Goal: Complete application form

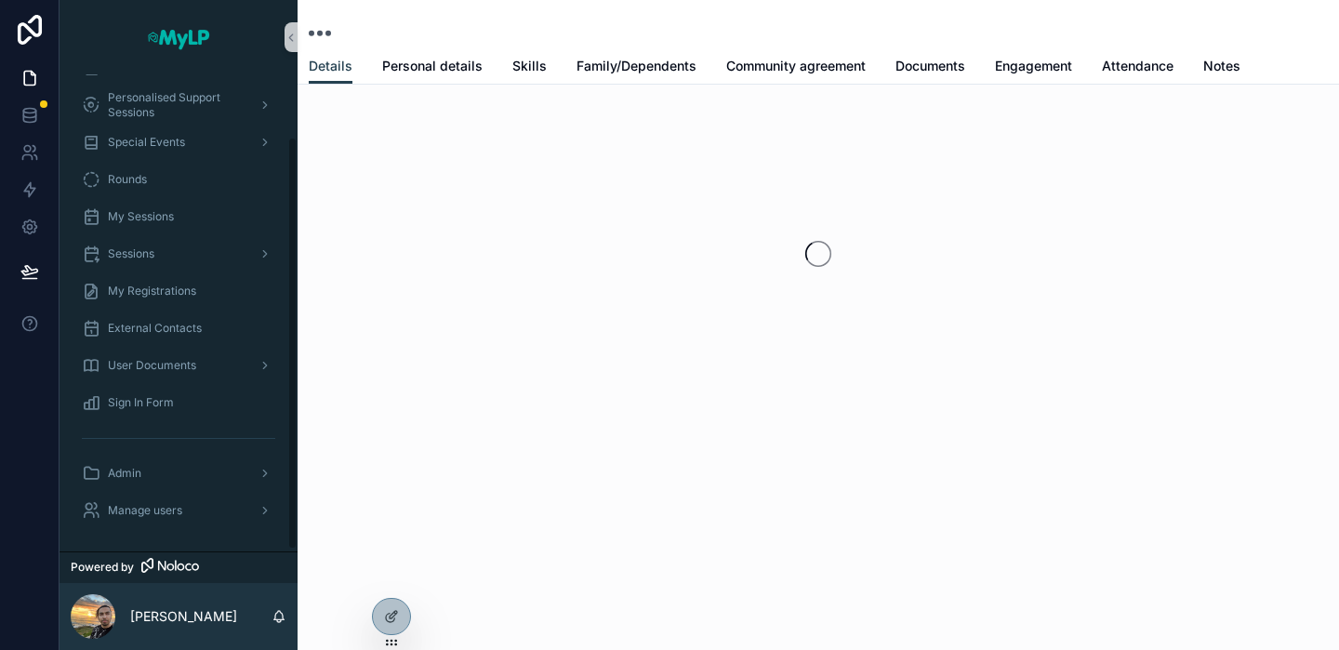
scroll to position [73, 0]
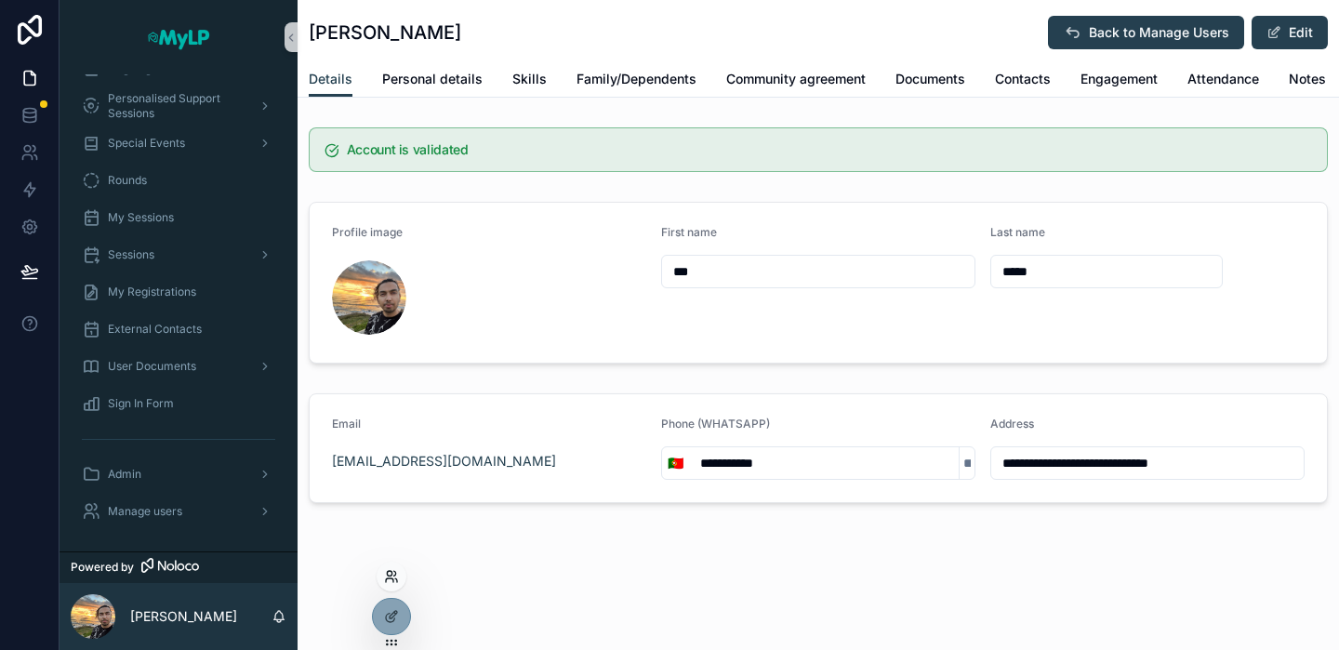
click at [396, 582] on icon at bounding box center [391, 576] width 15 height 15
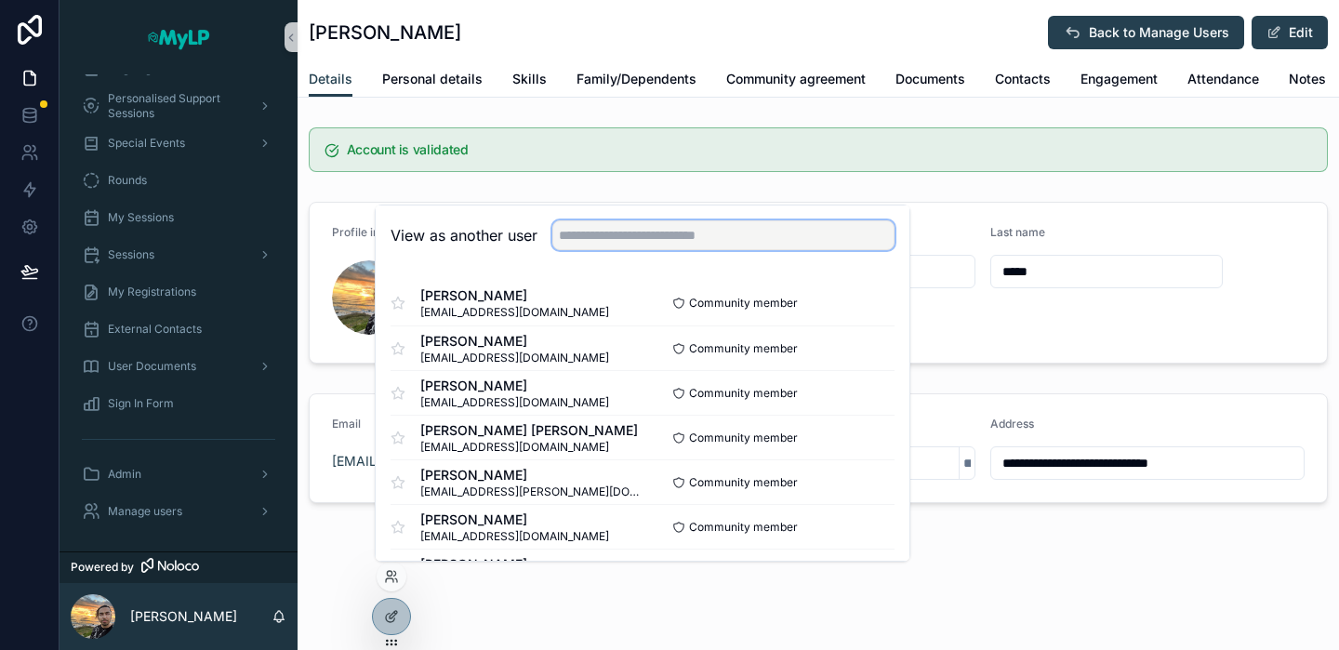
click at [737, 223] on input "text" at bounding box center [723, 235] width 342 height 30
type input "*****"
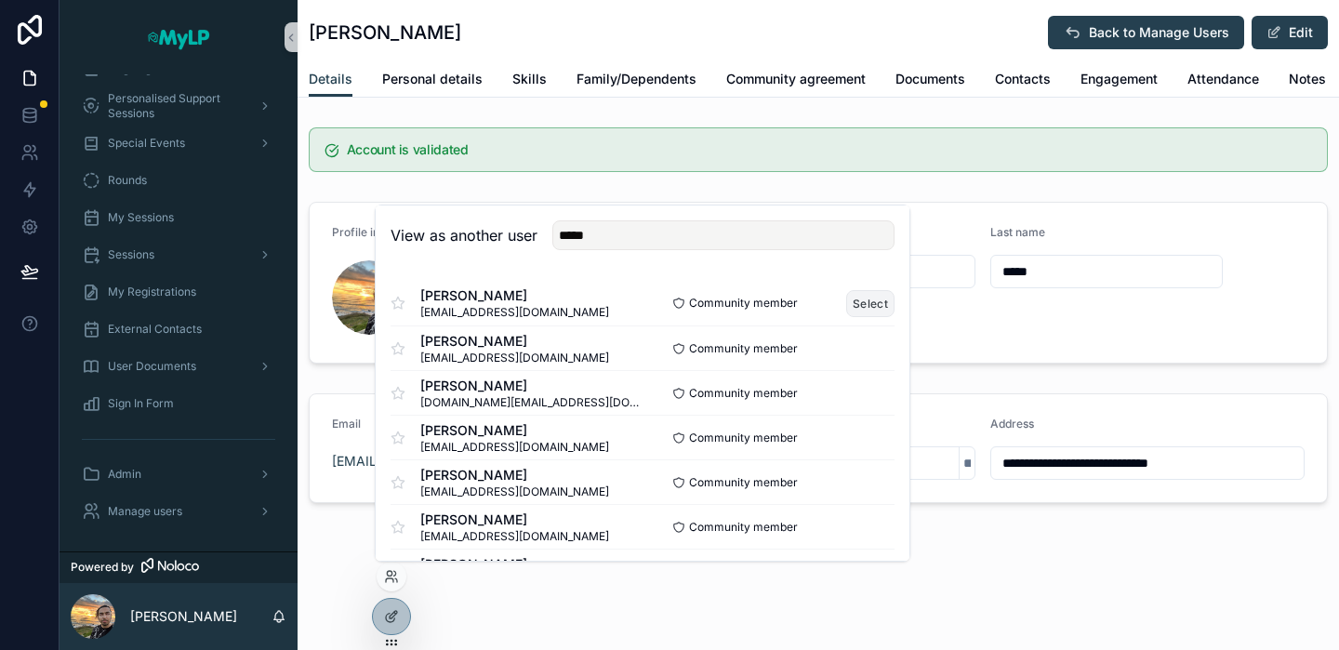
click at [863, 308] on button "Select" at bounding box center [870, 303] width 48 height 27
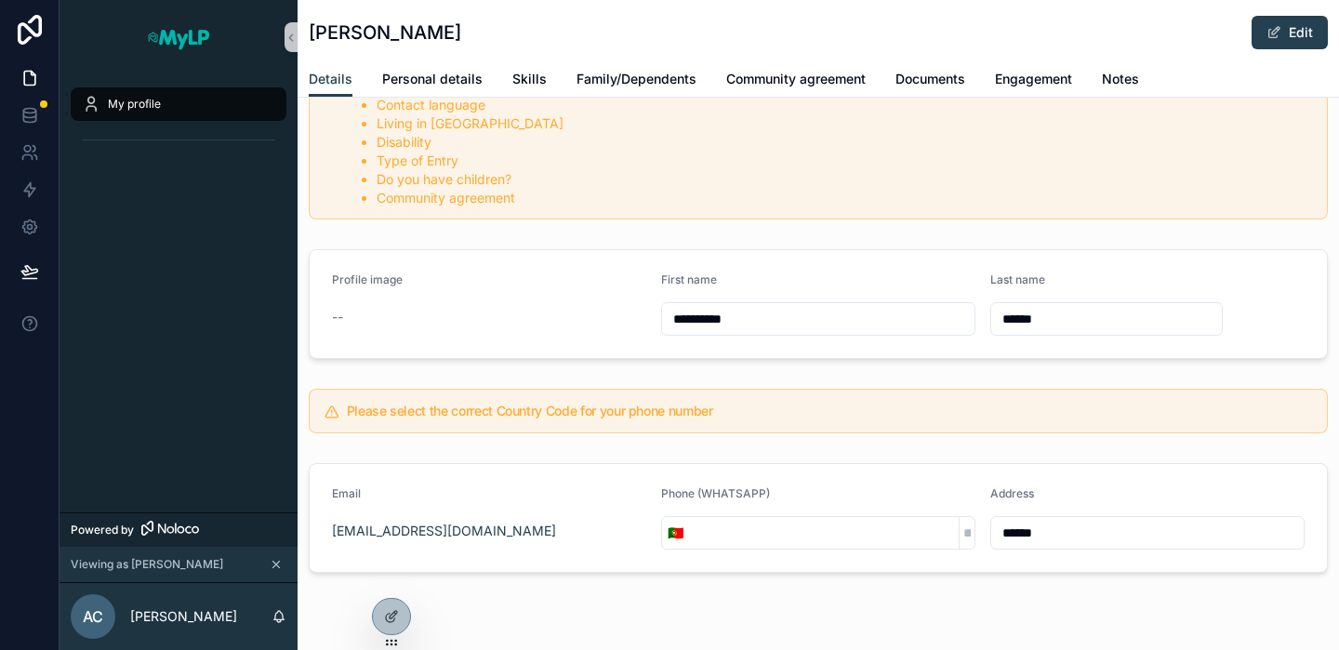
scroll to position [220, 0]
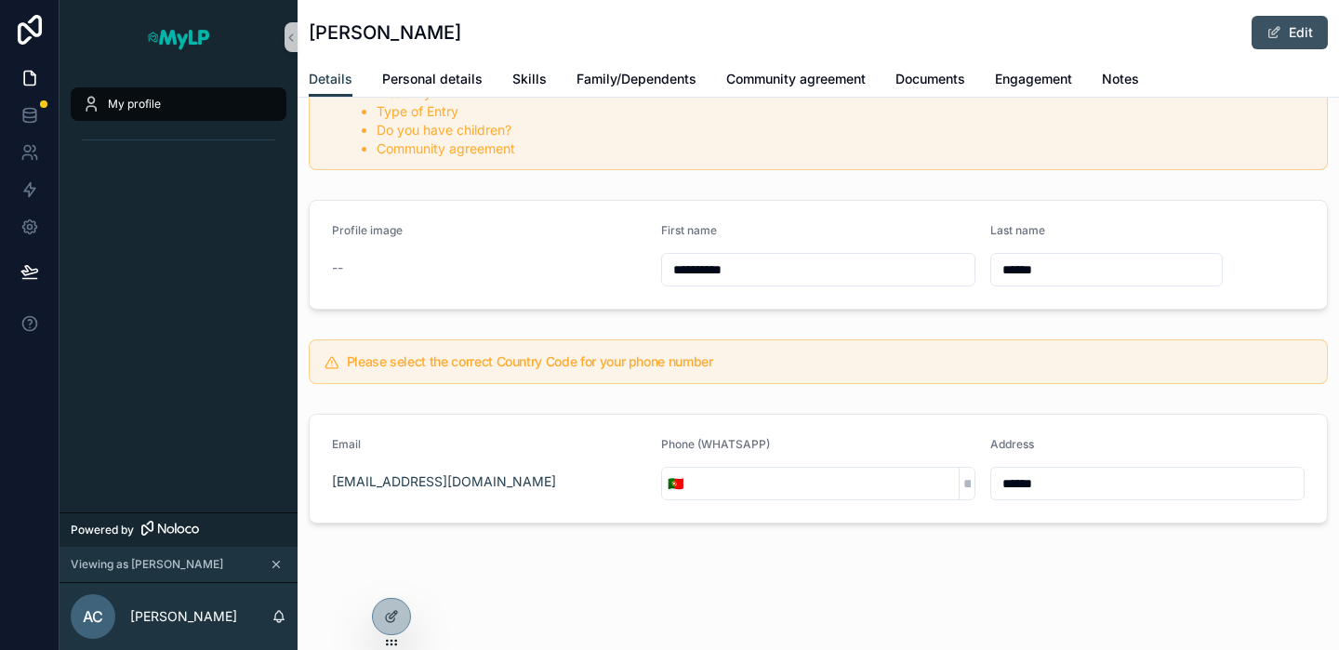
click at [1285, 29] on button "Edit" at bounding box center [1289, 32] width 76 height 33
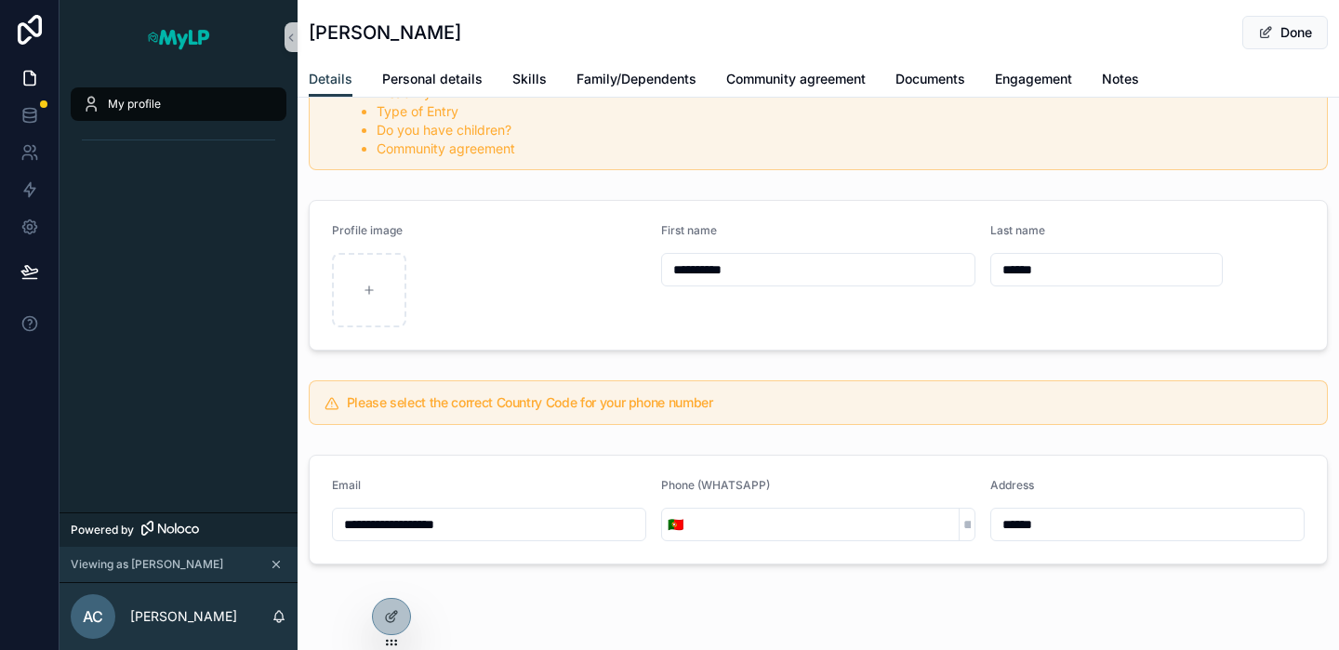
scroll to position [261, 0]
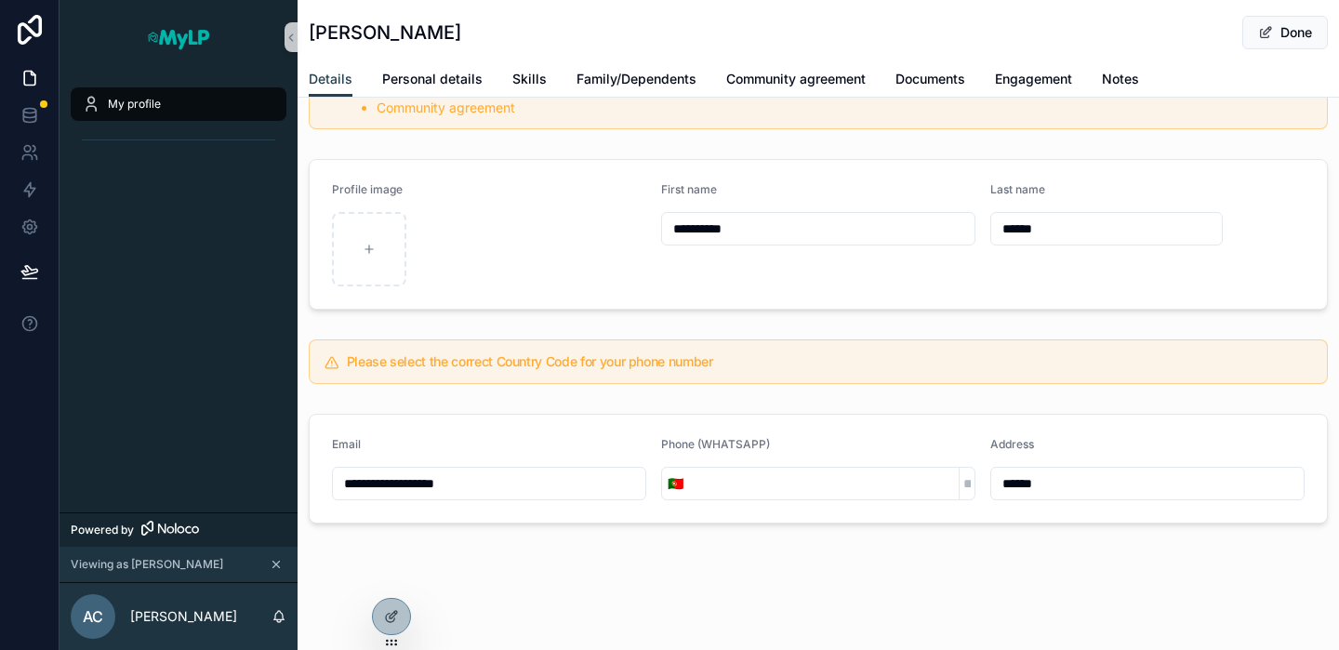
click at [839, 479] on input "scrollable content" at bounding box center [824, 483] width 270 height 26
type input "*"
click at [916, 488] on input "scrollable content" at bounding box center [824, 483] width 270 height 26
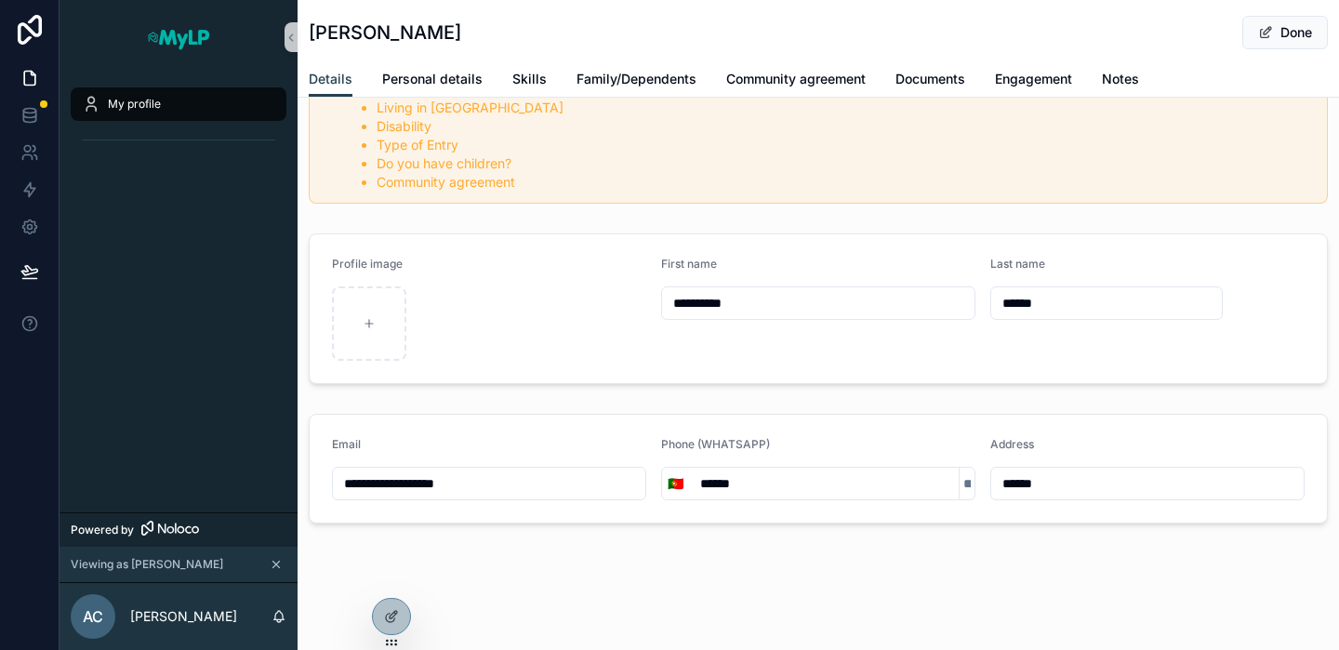
scroll to position [187, 0]
type input "**********"
click at [474, 77] on span "Personal details" at bounding box center [432, 79] width 100 height 19
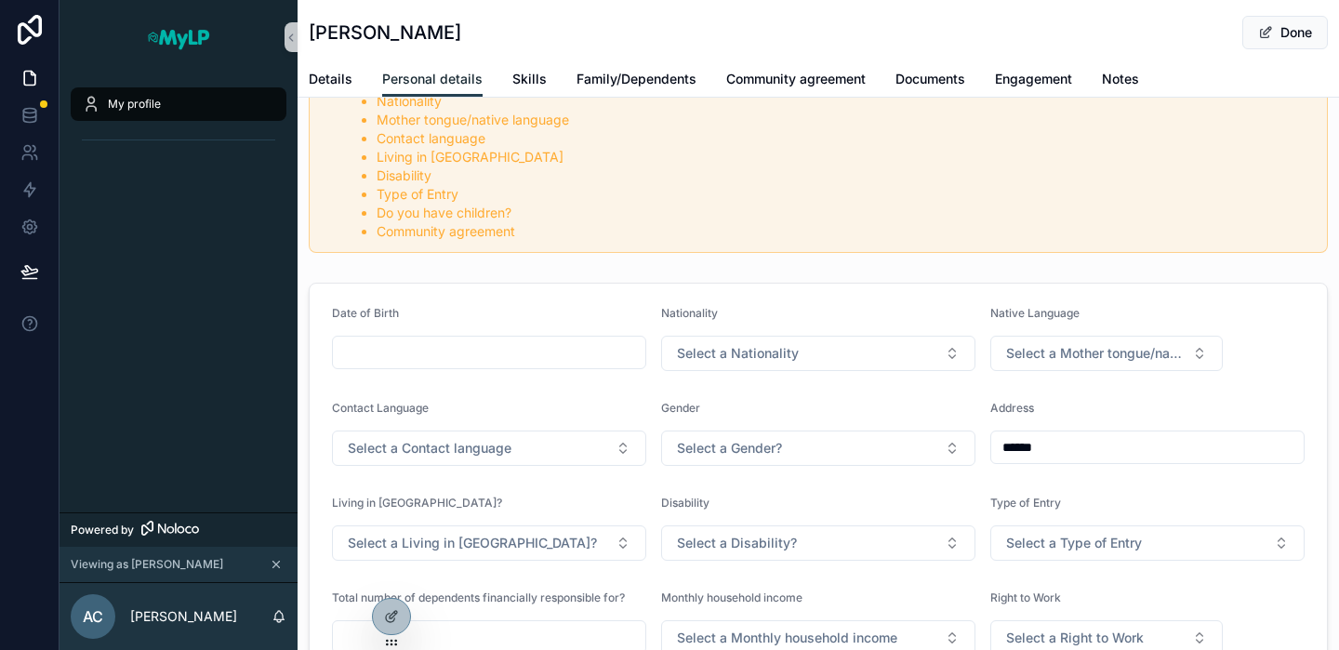
scroll to position [150, 0]
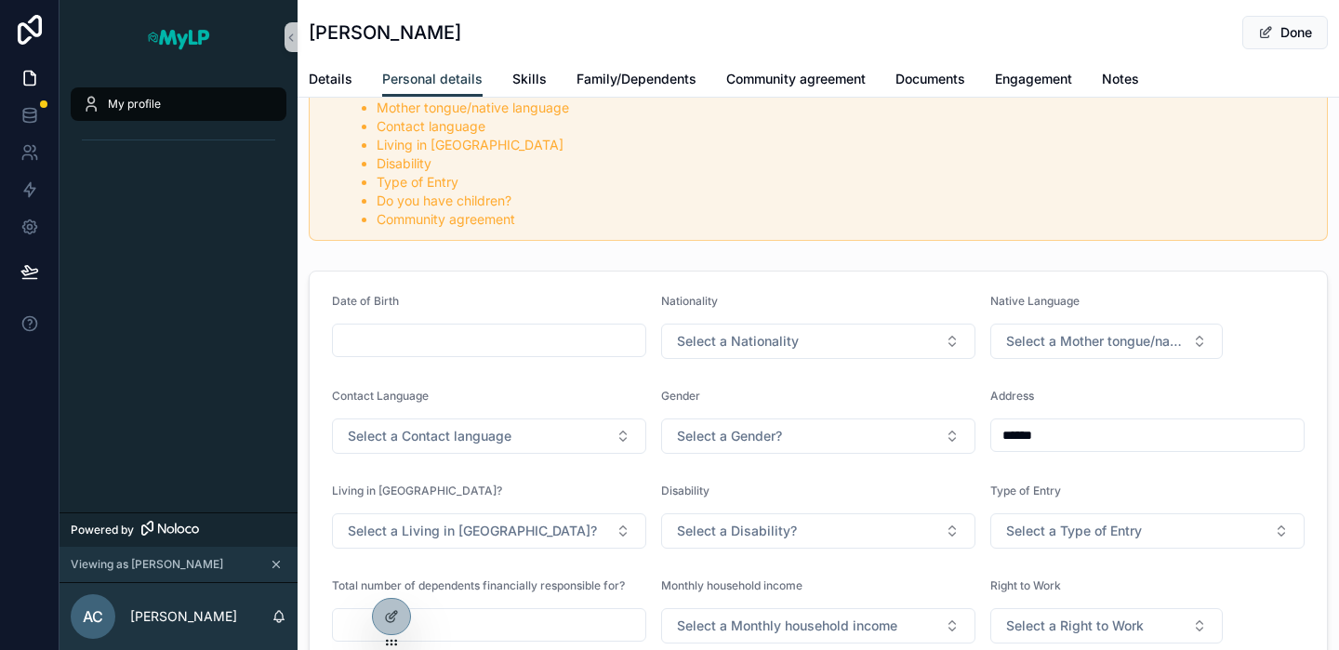
click at [559, 344] on input "scrollable content" at bounding box center [489, 340] width 312 height 26
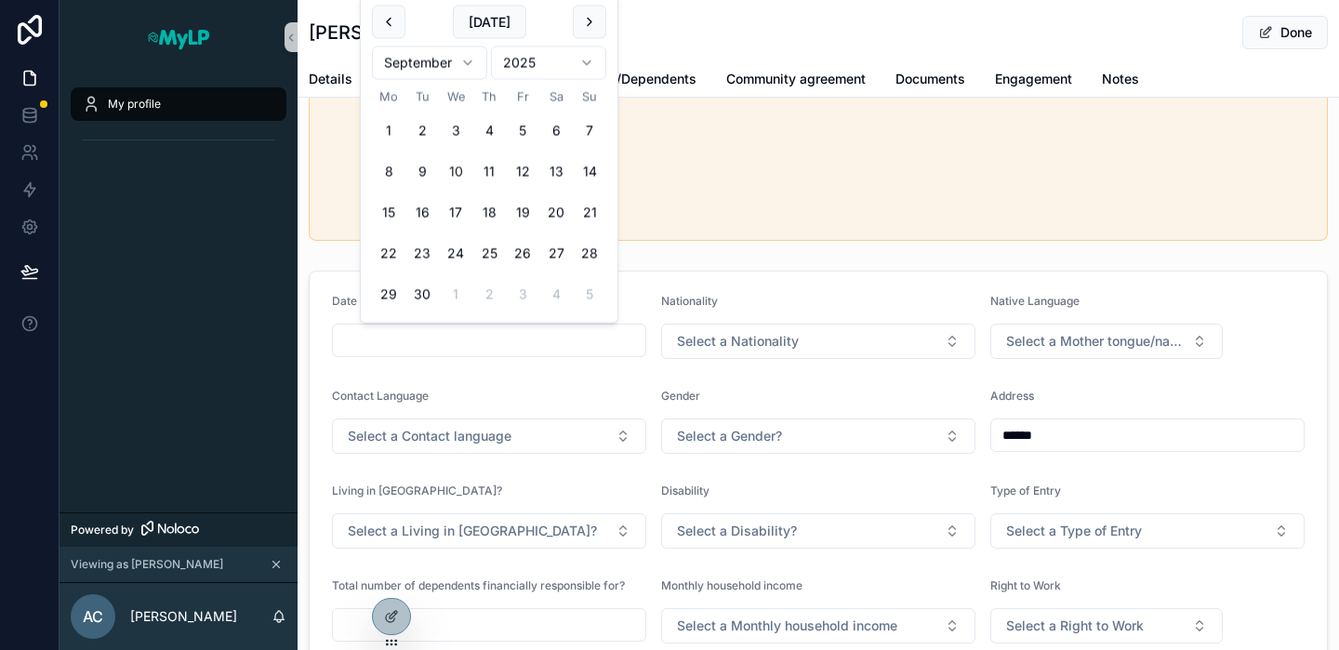
click at [582, 63] on html "My profile Powered by Viewing as Abdelkader AC Abdelkader Cheikh Abdelkader Che…" at bounding box center [669, 325] width 1339 height 650
click at [577, 59] on html "My profile Powered by Viewing as Abdelkader AC Abdelkader Cheikh Abdelkader Che…" at bounding box center [669, 325] width 1339 height 650
click at [561, 65] on html "My profile Powered by Viewing as Abdelkader AC Abdelkader Cheikh Abdelkader Che…" at bounding box center [669, 325] width 1339 height 650
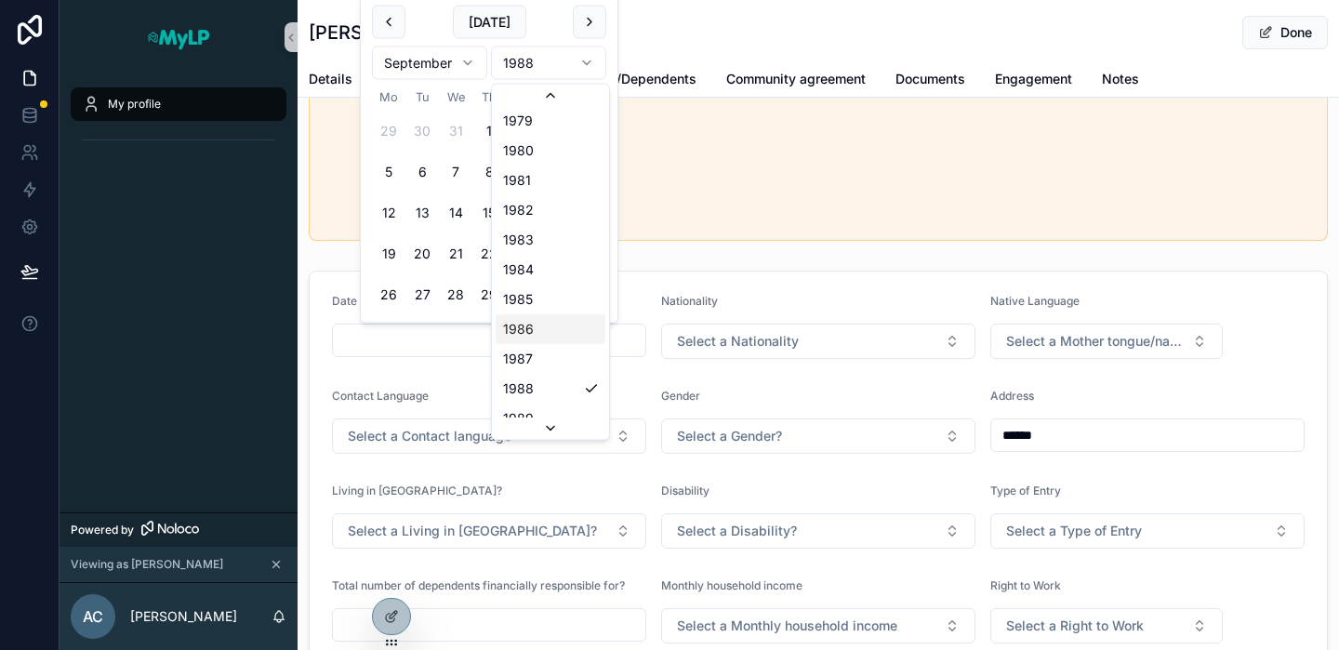
scroll to position [2422, 0]
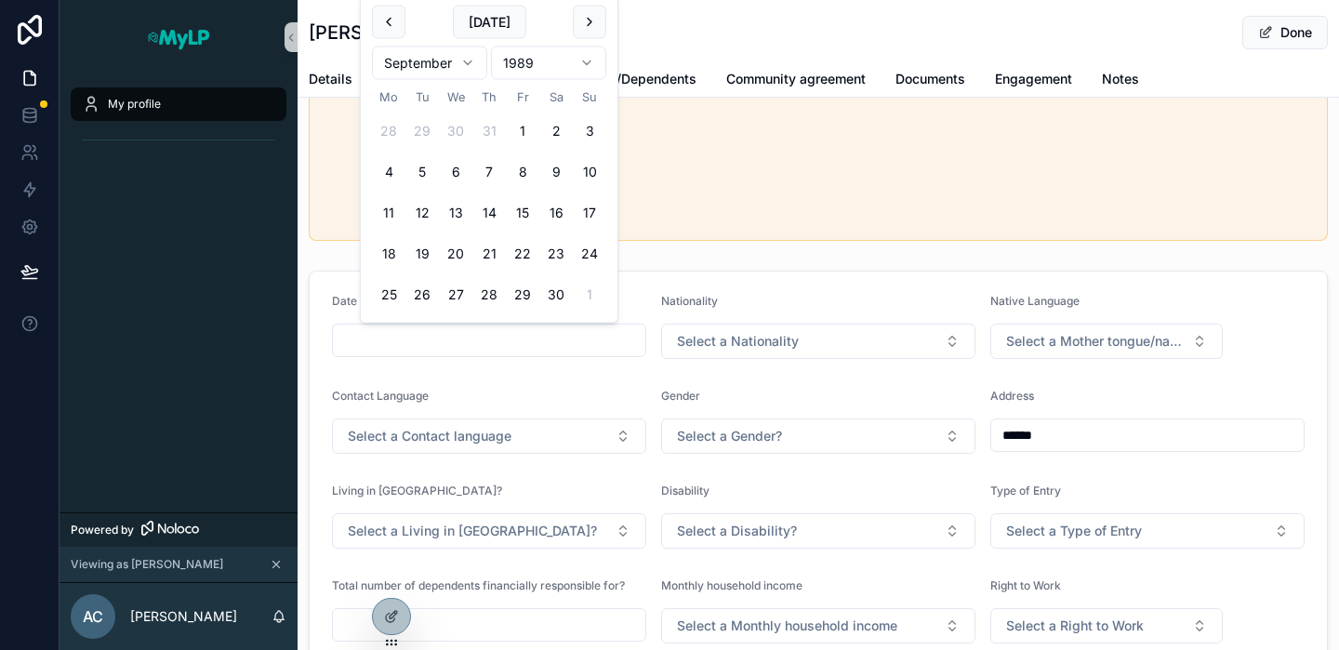
click at [466, 61] on html "My profile Powered by Viewing as Abdelkader AC Abdelkader Cheikh Abdelkader Che…" at bounding box center [669, 325] width 1339 height 650
click at [420, 136] on button "3" at bounding box center [421, 130] width 33 height 33
type input "**********"
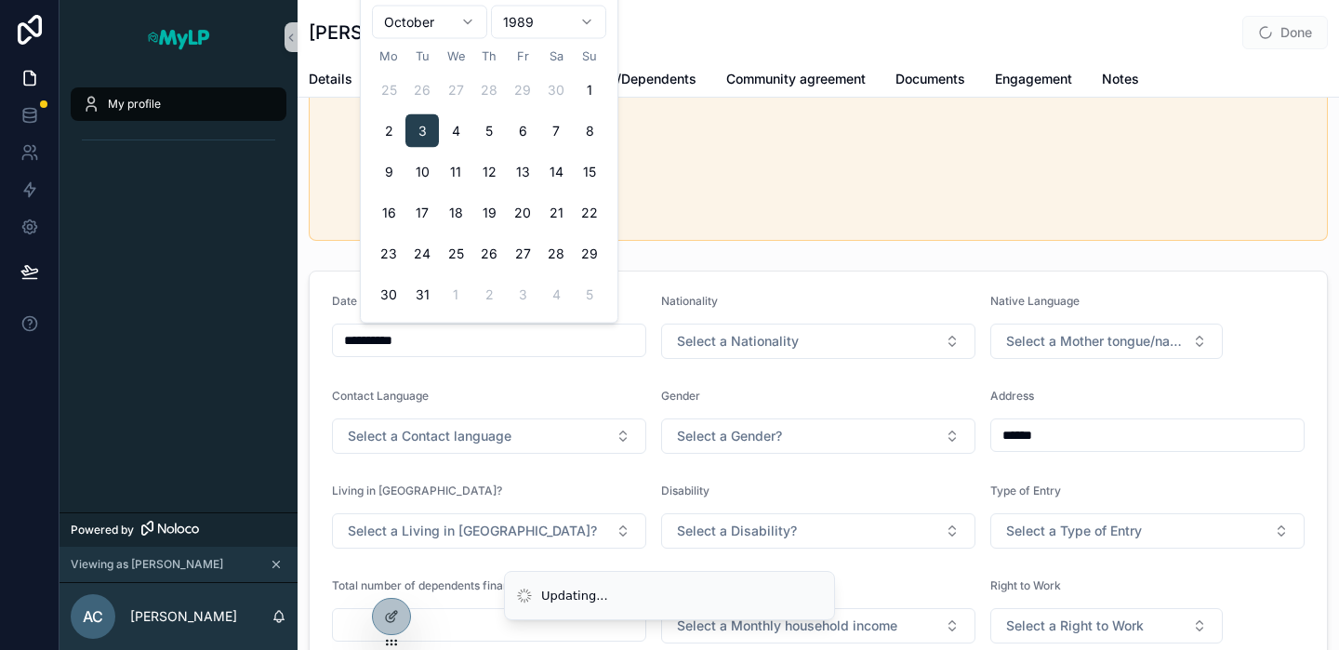
click at [741, 259] on div "**********" at bounding box center [817, 322] width 1041 height 704
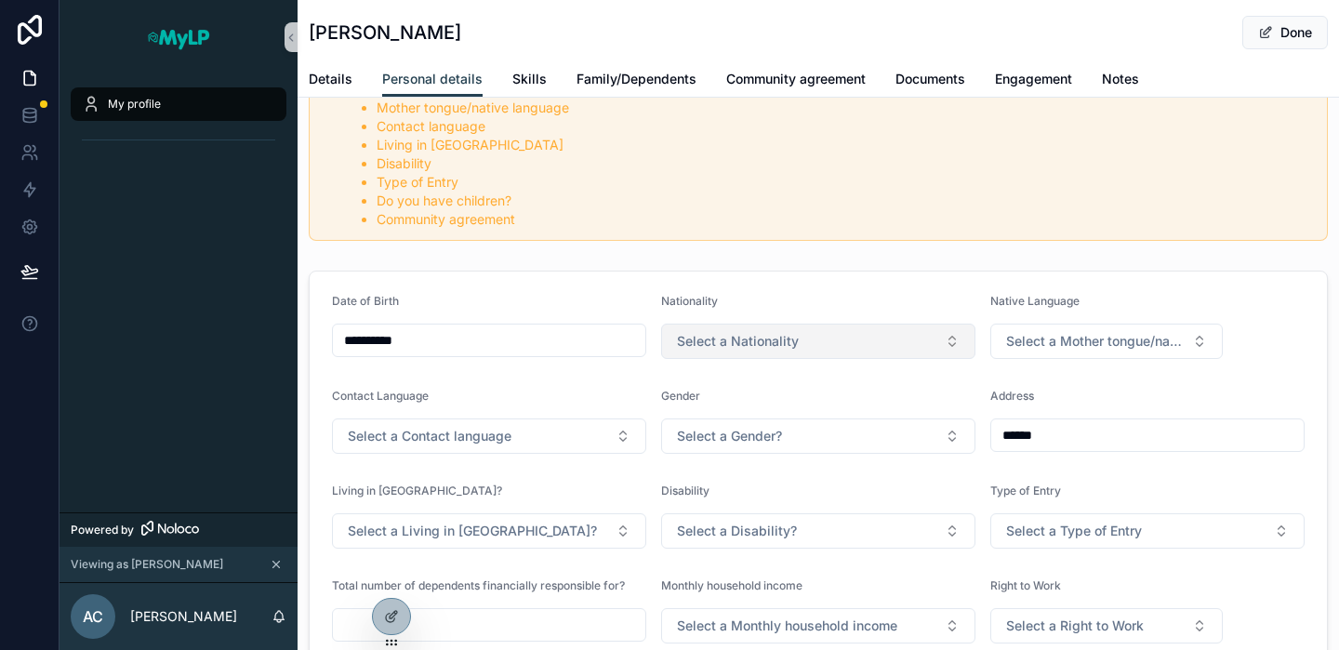
click at [820, 334] on button "Select a Nationality" at bounding box center [818, 341] width 314 height 35
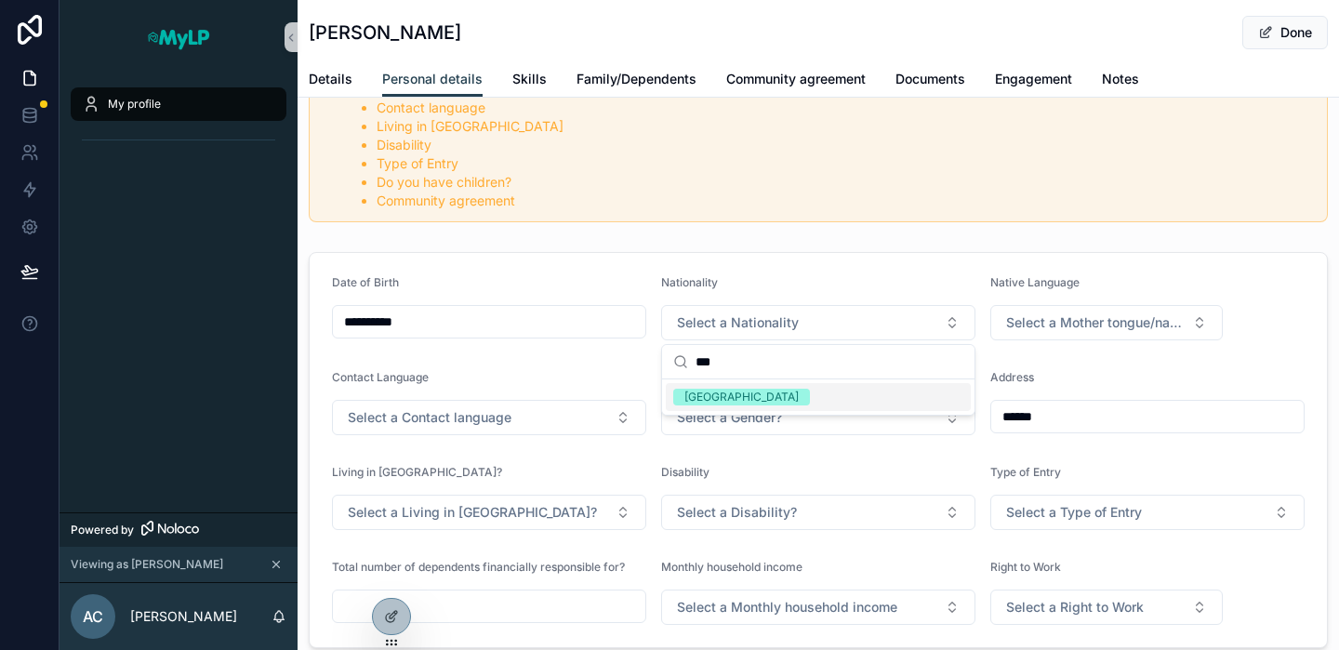
type input "***"
click at [721, 390] on span "Algeria" at bounding box center [741, 397] width 137 height 17
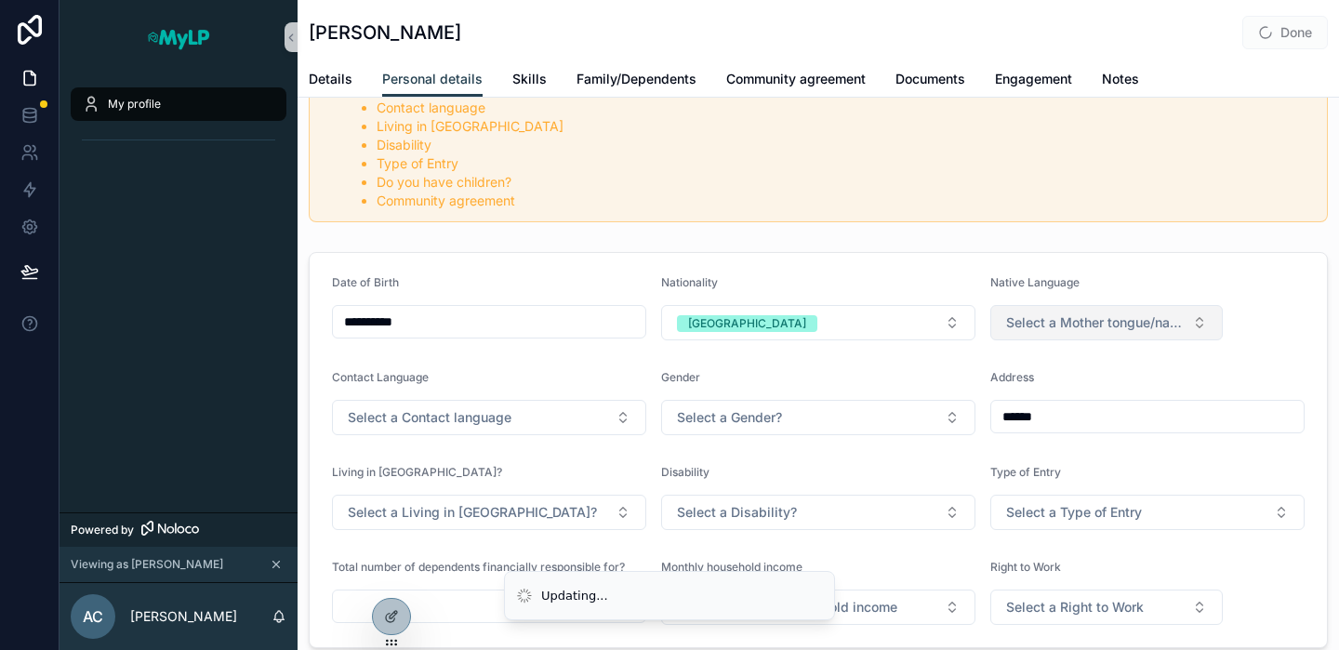
click at [1130, 324] on span "Select a Mother tongue/native language" at bounding box center [1095, 322] width 178 height 19
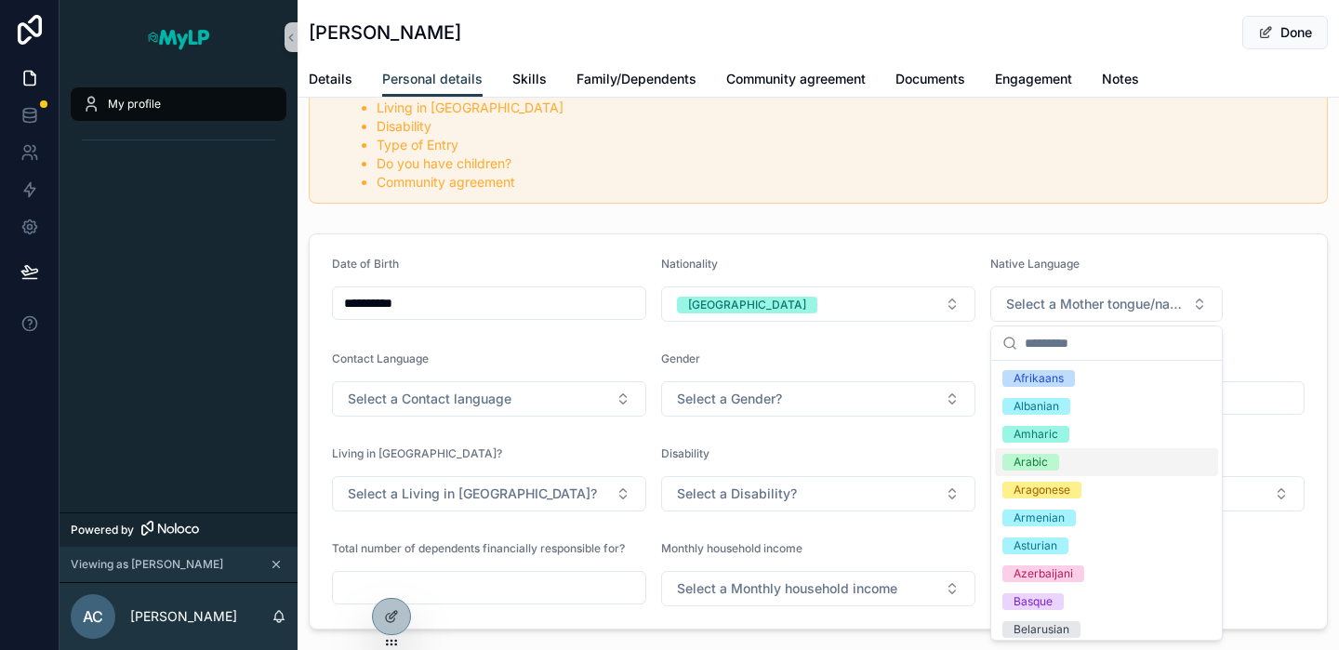
click at [1043, 463] on div "Arabic" at bounding box center [1030, 462] width 34 height 17
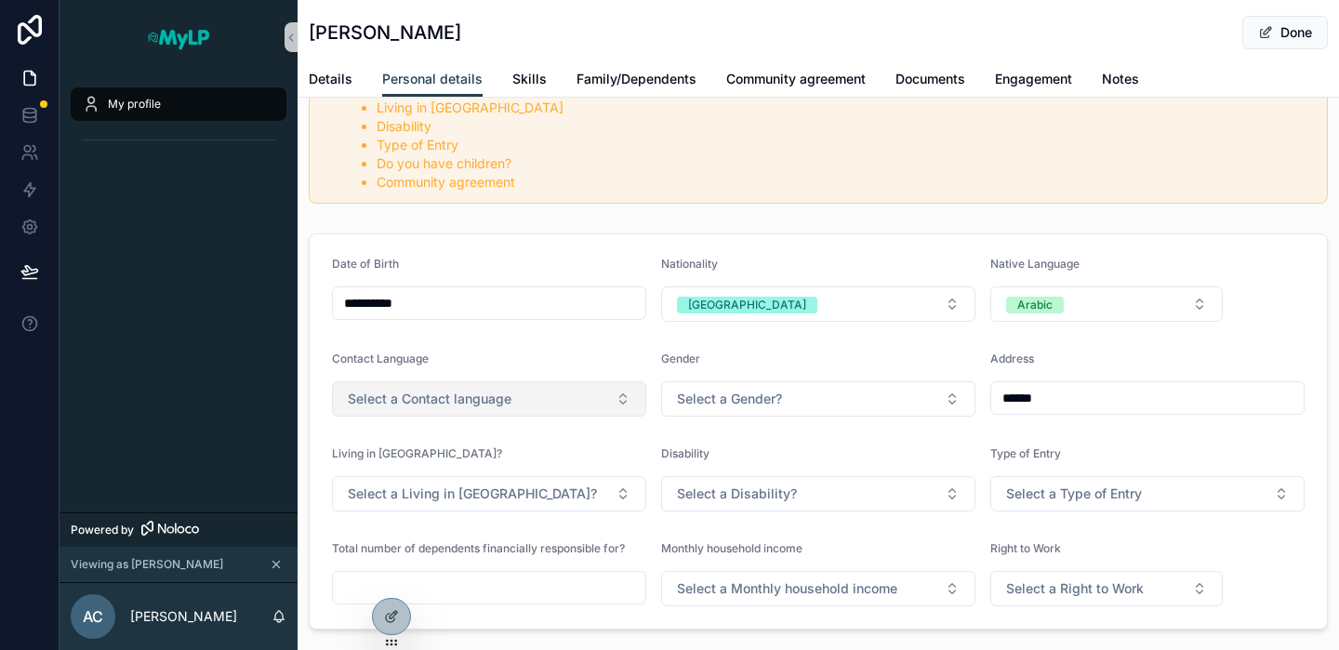
click at [508, 404] on span "Select a Contact language" at bounding box center [430, 399] width 164 height 19
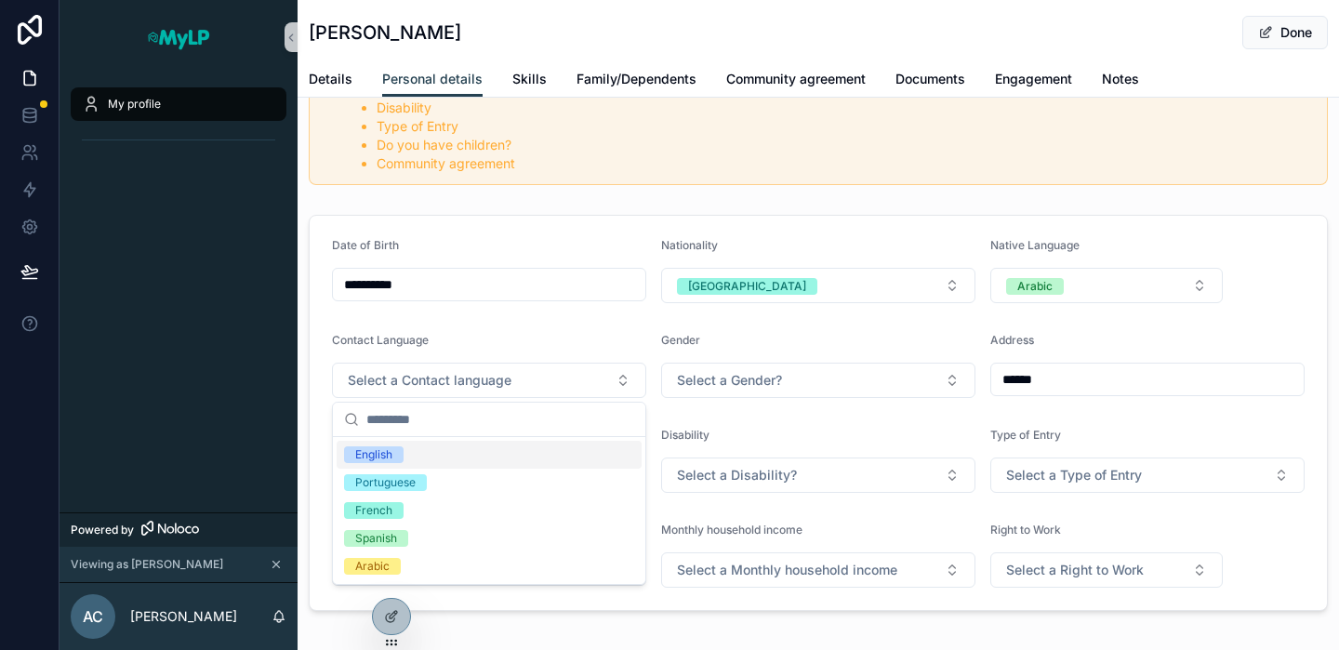
click at [381, 450] on div "English" at bounding box center [373, 454] width 37 height 17
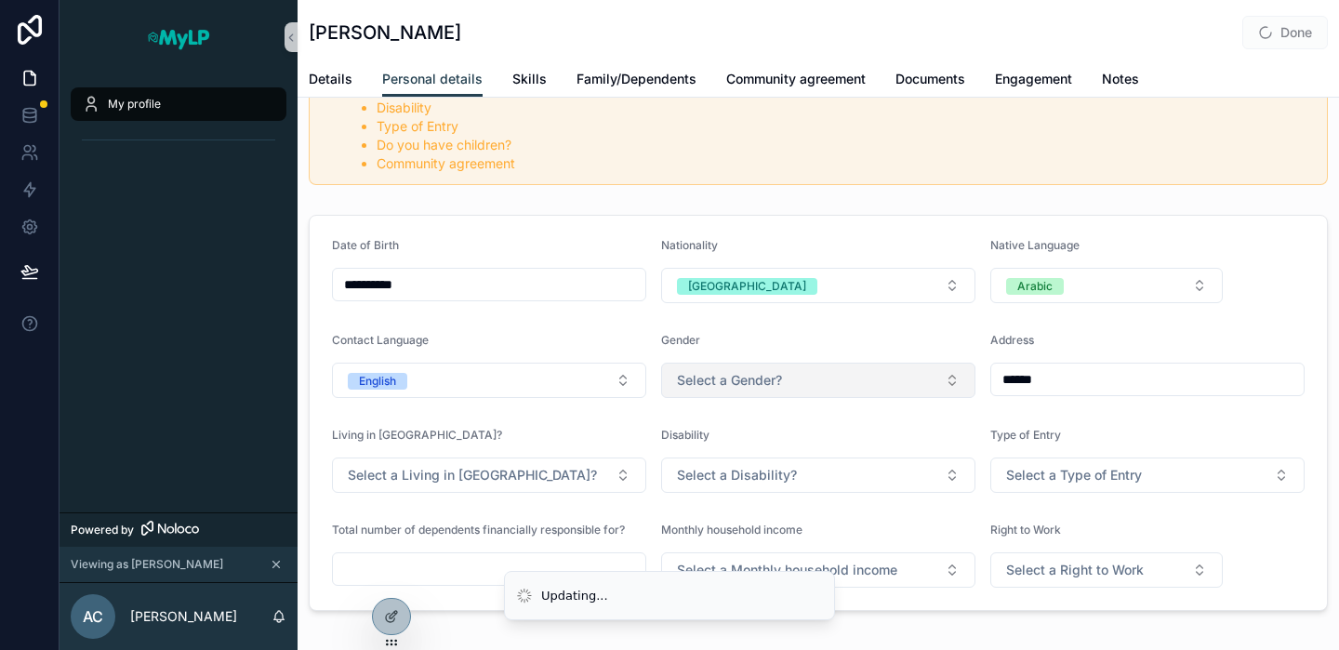
click at [785, 390] on button "Select a Gender?" at bounding box center [818, 380] width 314 height 35
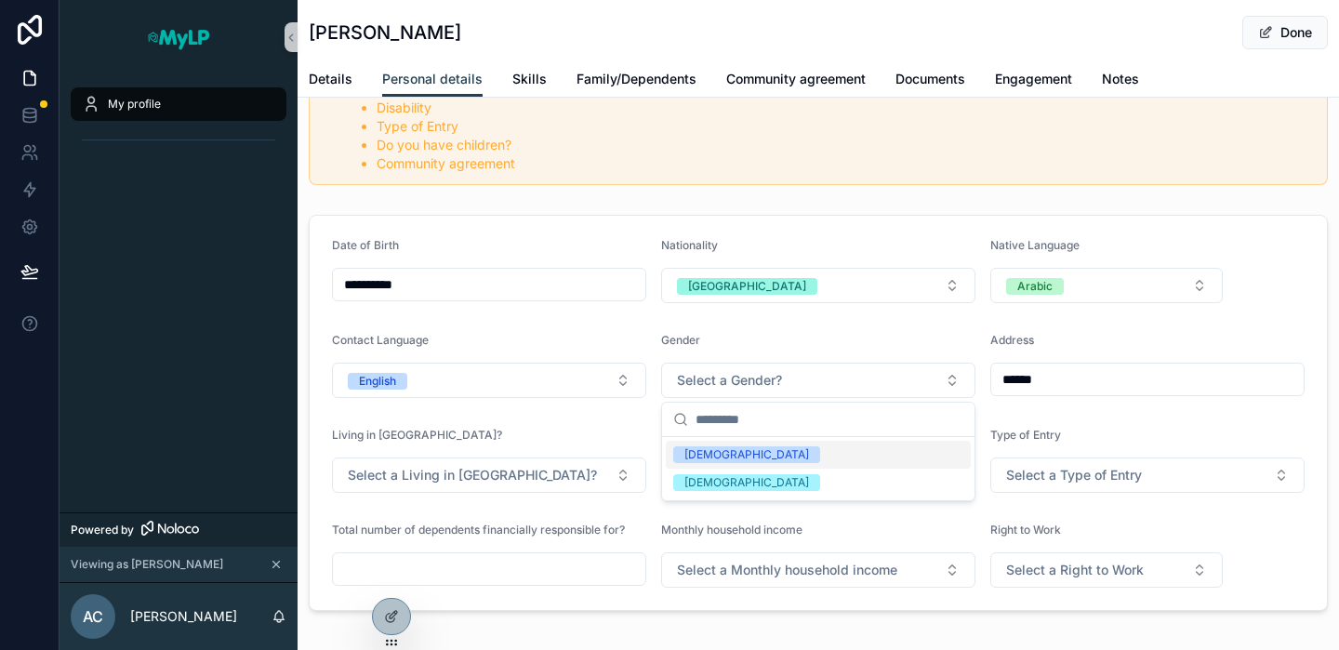
click at [716, 450] on div "Male Female" at bounding box center [818, 469] width 305 height 56
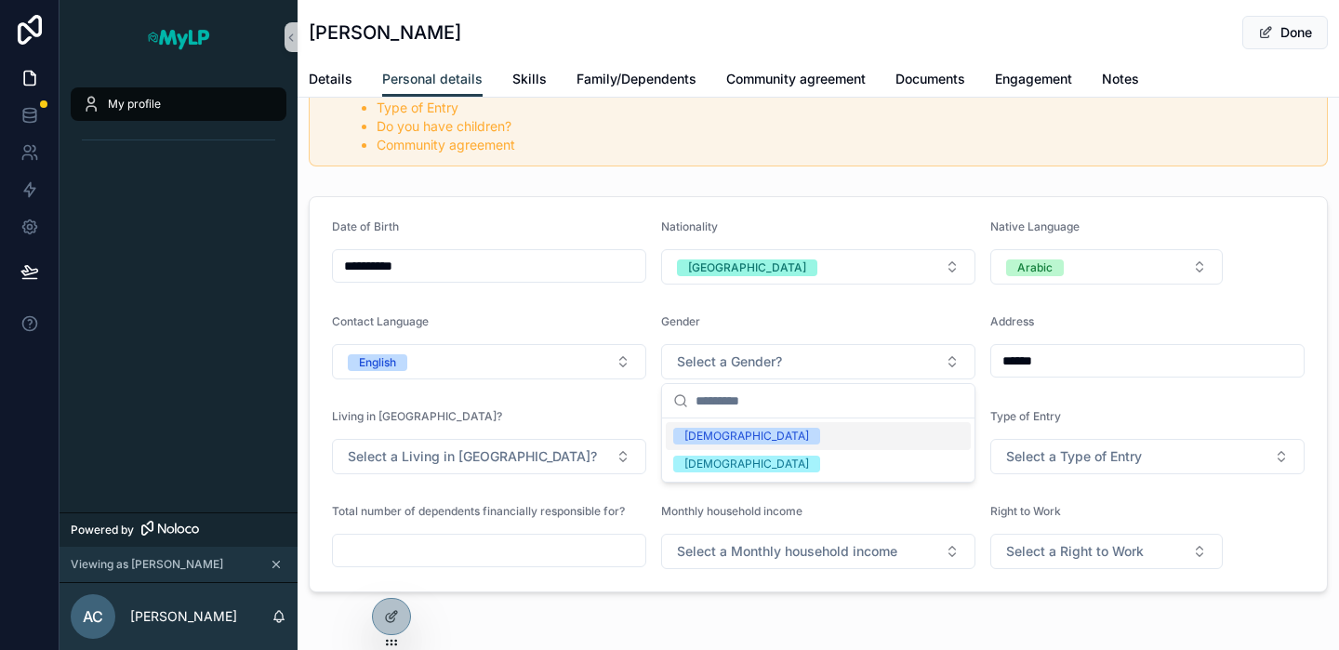
click at [706, 441] on div "Male" at bounding box center [746, 436] width 125 height 17
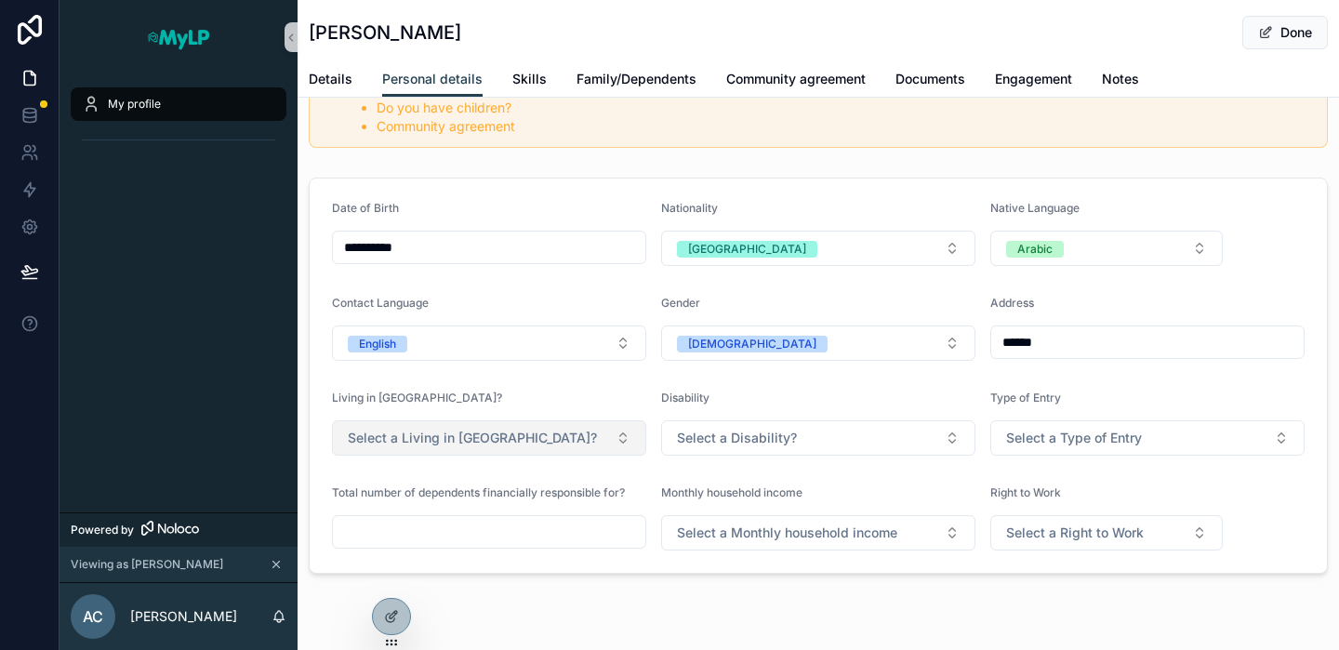
scroll to position [200, 0]
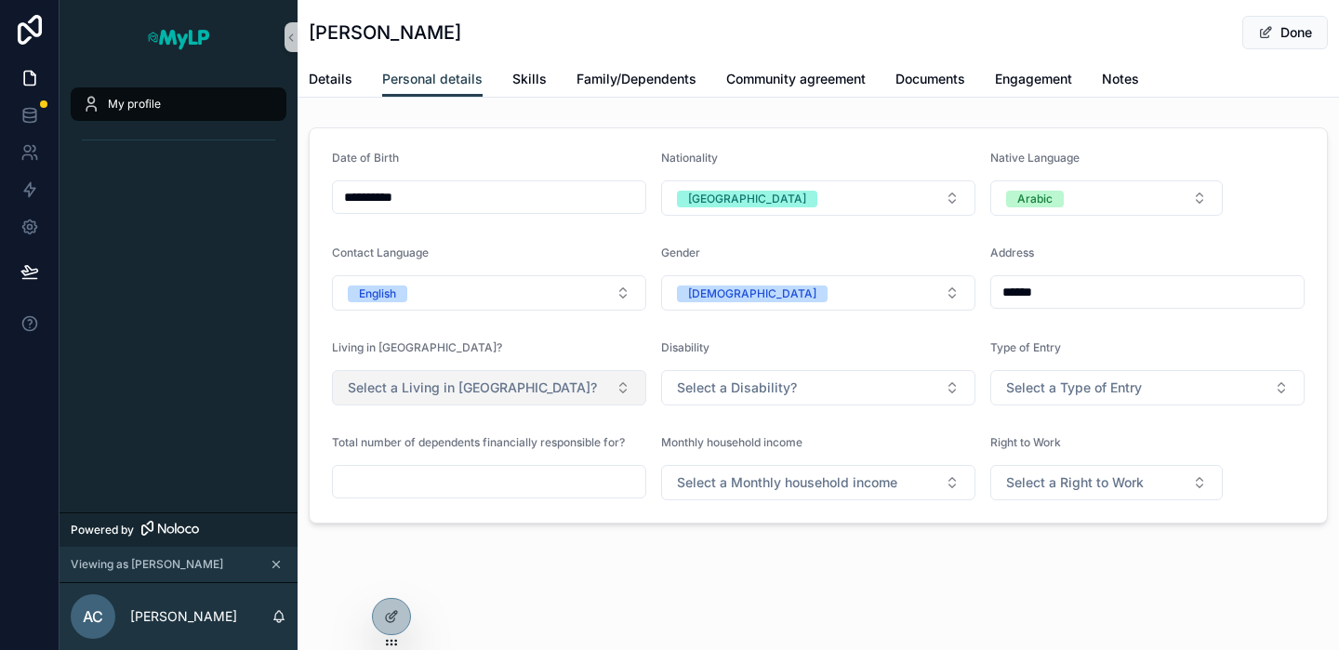
click at [469, 394] on span "Select a Living in Lisbon?" at bounding box center [472, 387] width 249 height 19
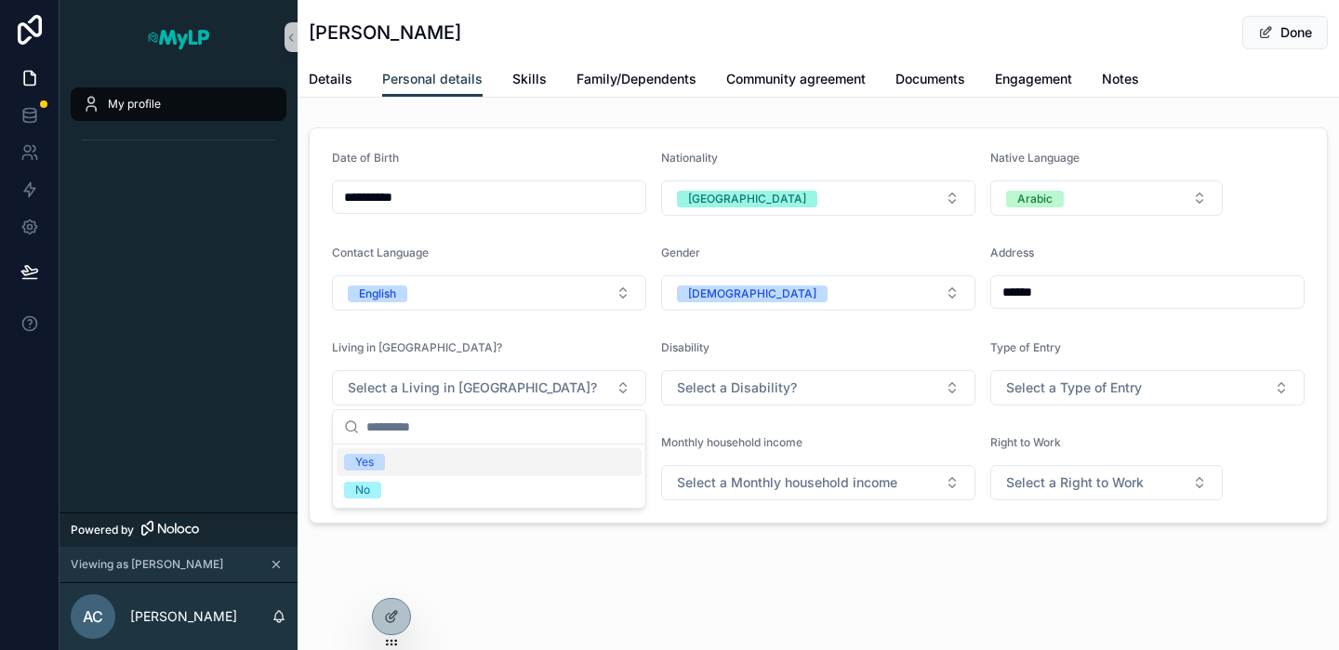
click at [368, 468] on div "Yes" at bounding box center [364, 462] width 19 height 17
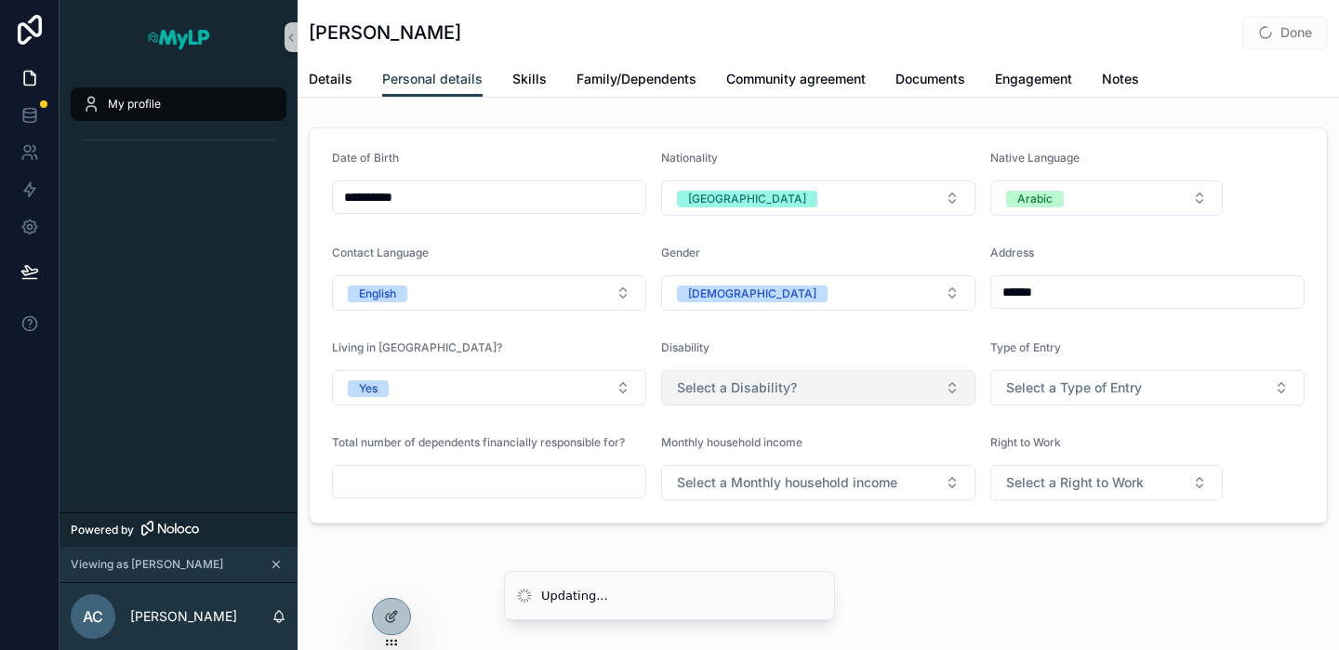
click at [742, 394] on span "Select a Disability?" at bounding box center [737, 387] width 120 height 19
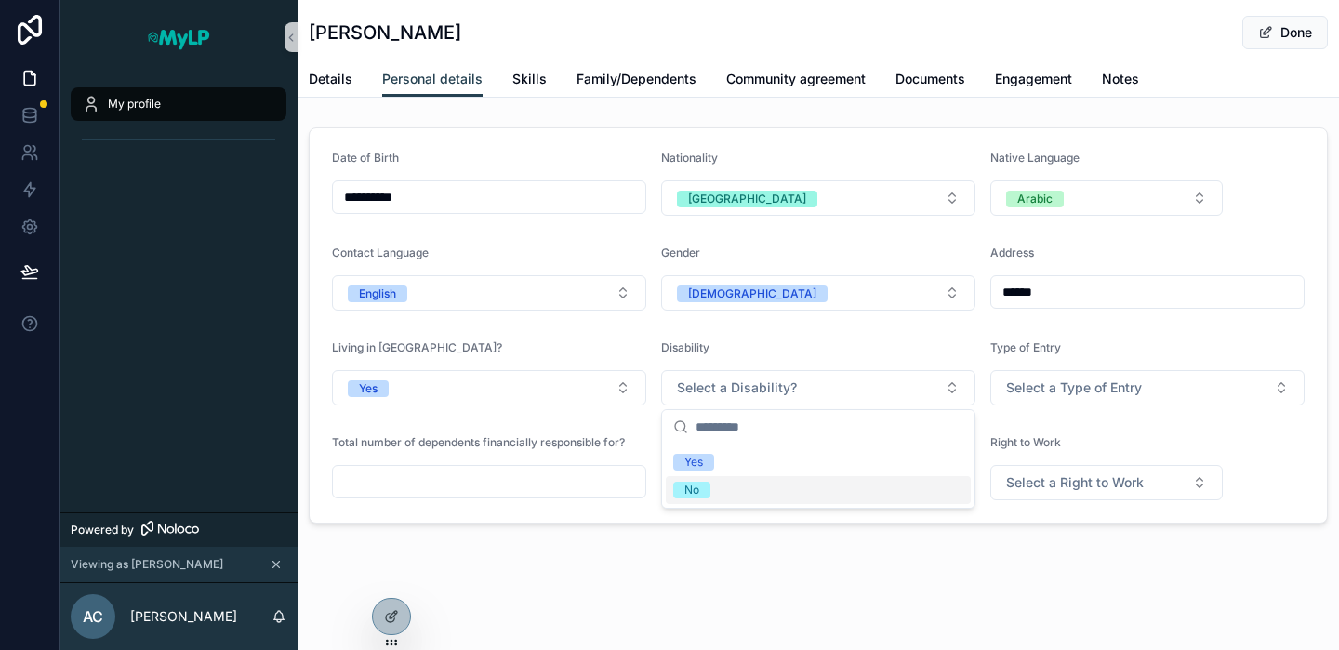
scroll to position [181, 0]
click at [702, 500] on div "No" at bounding box center [818, 490] width 305 height 28
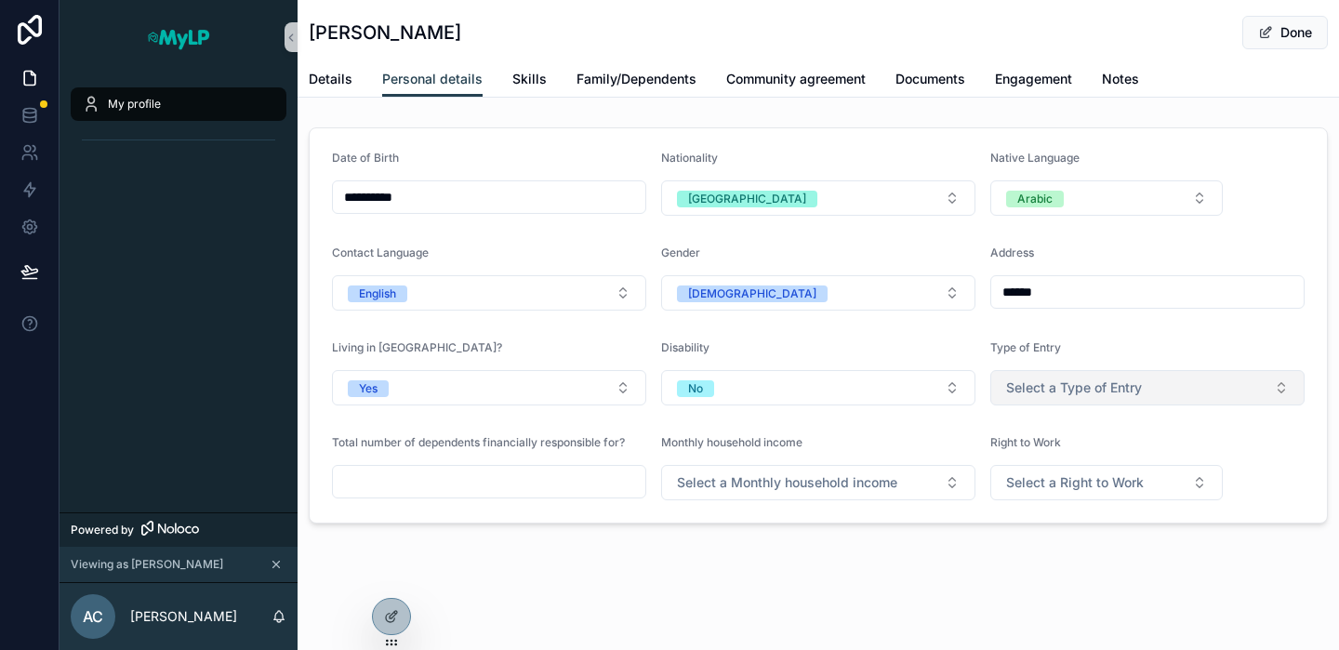
click at [1060, 393] on span "Select a Type of Entry" at bounding box center [1074, 387] width 136 height 19
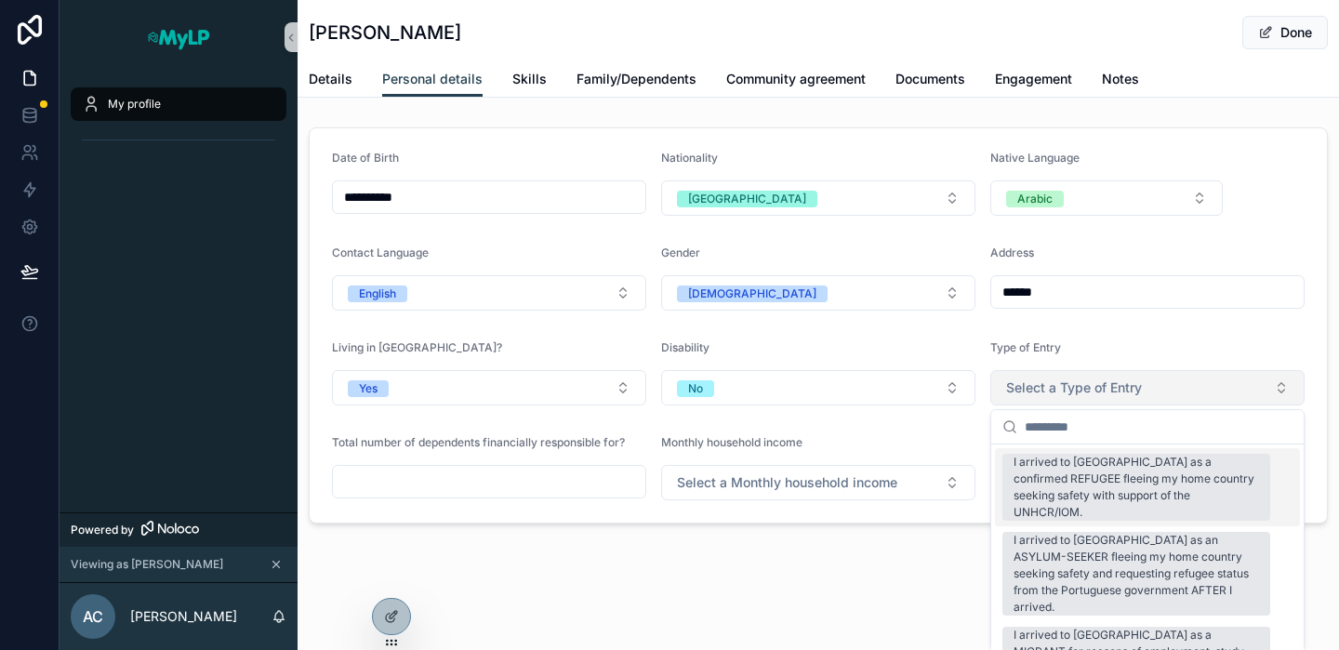
scroll to position [163, 0]
click at [1211, 627] on div "I arrived to Portugal as a MIGRANT for reasons of employment, study, tourism or…" at bounding box center [1135, 652] width 245 height 50
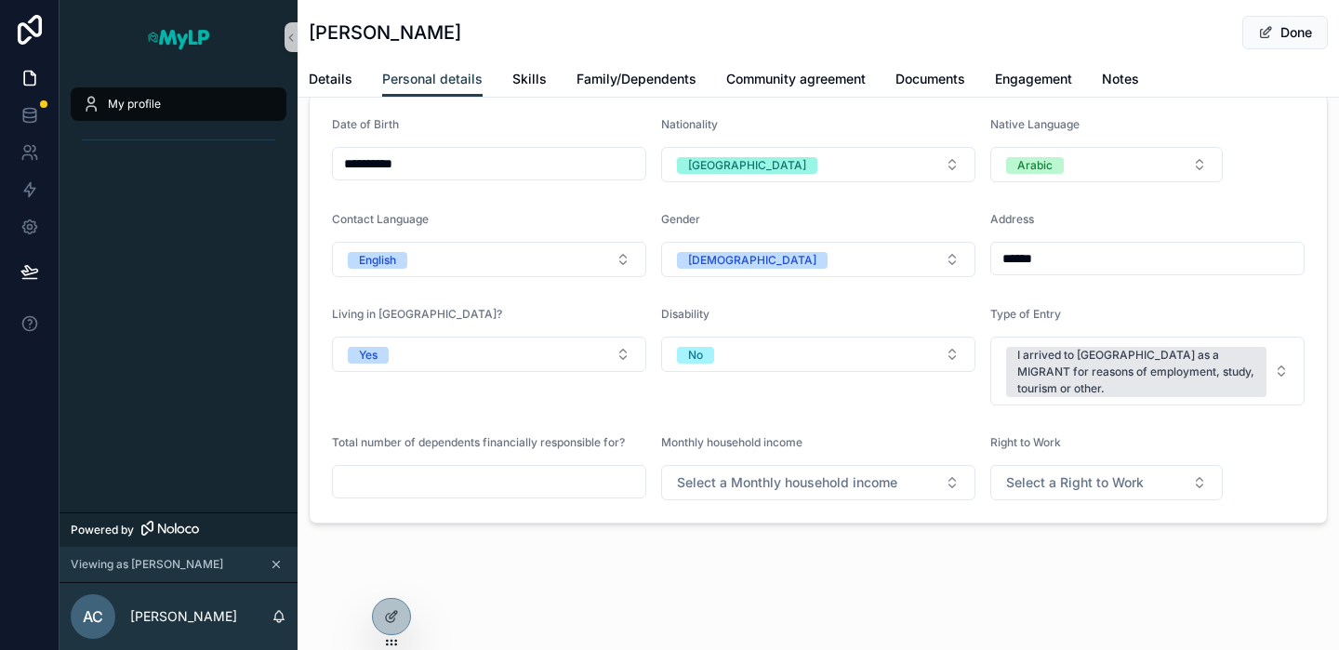
scroll to position [178, 0]
click at [817, 482] on span "Select a Monthly household income" at bounding box center [787, 482] width 220 height 19
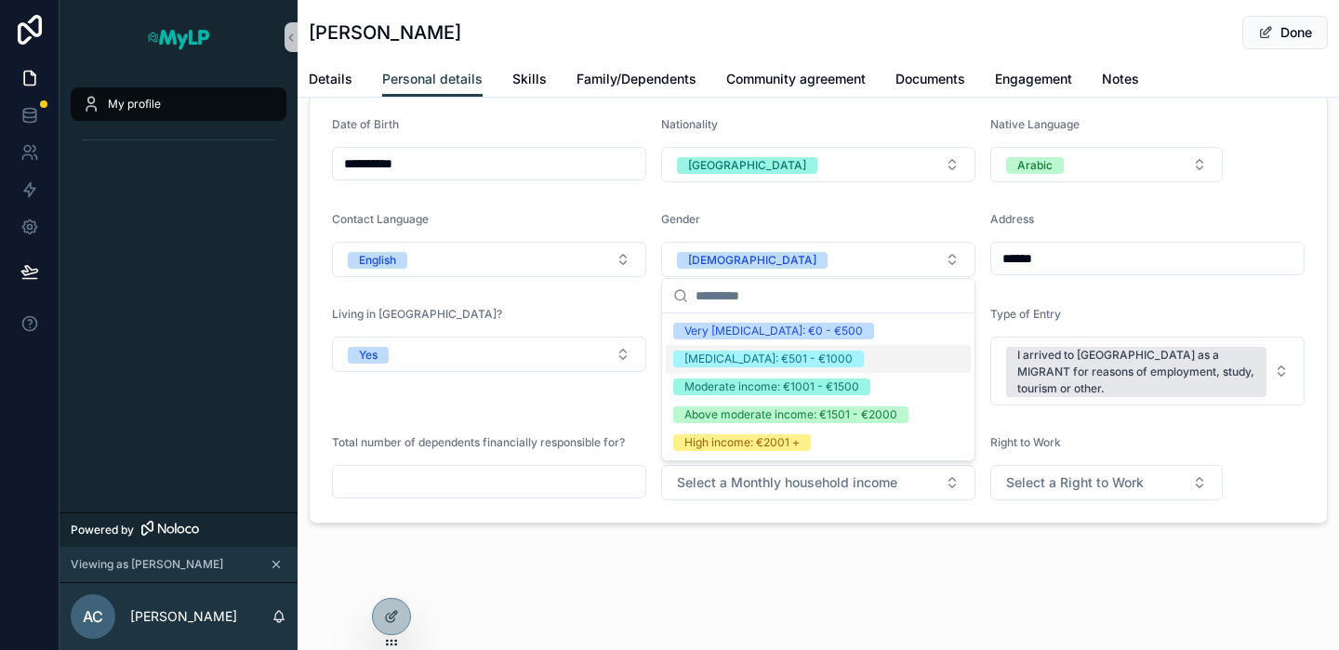
click at [751, 353] on div "Low income: €501 - €1000" at bounding box center [768, 358] width 168 height 17
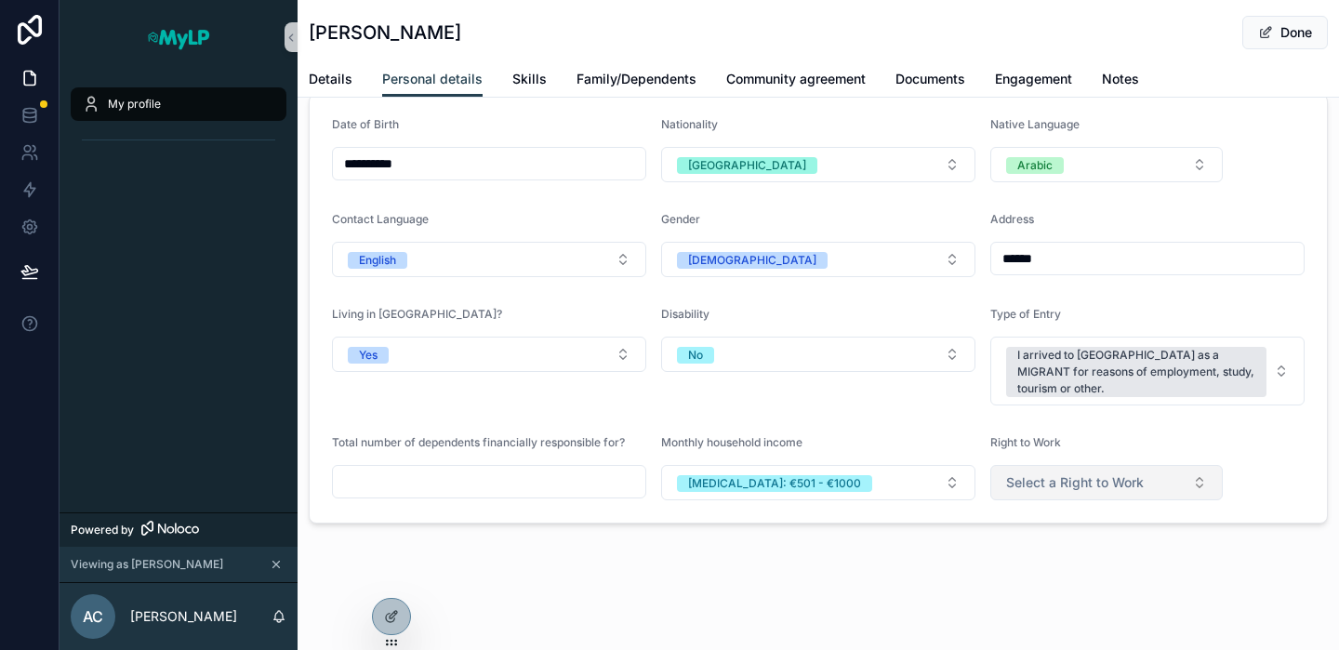
click at [1031, 486] on span "Select a Right to Work" at bounding box center [1075, 482] width 138 height 19
click at [1023, 566] on div "Yes" at bounding box center [1106, 557] width 223 height 28
click at [623, 482] on input "scrollable content" at bounding box center [489, 482] width 312 height 26
click at [525, 487] on input "scrollable content" at bounding box center [489, 482] width 312 height 26
type input "*"
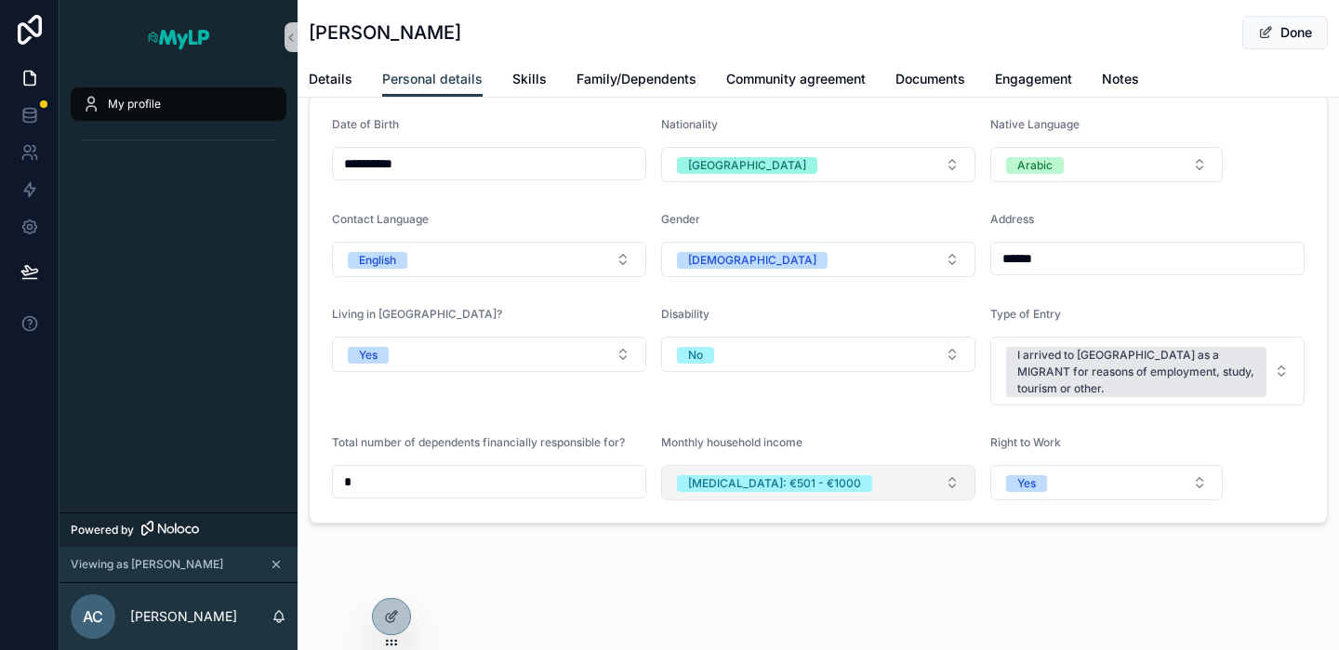
click at [919, 484] on button "Low income: €501 - €1000" at bounding box center [818, 482] width 314 height 35
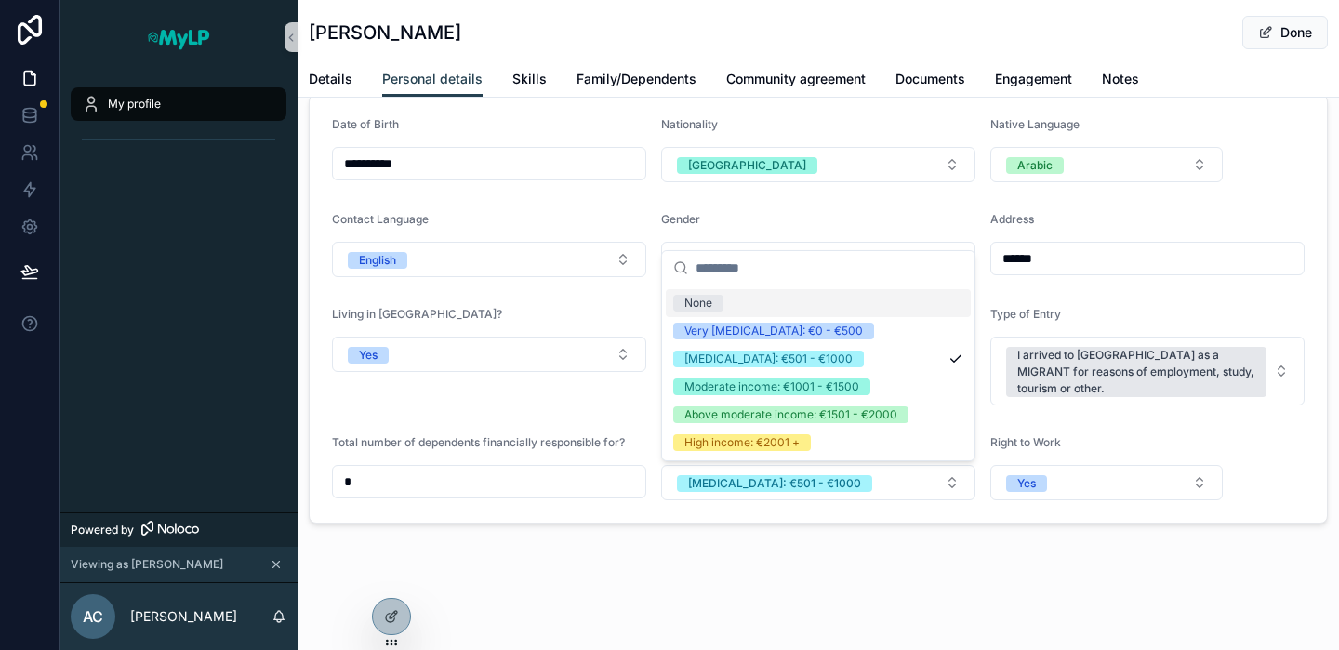
click at [710, 301] on div "None" at bounding box center [698, 303] width 28 height 17
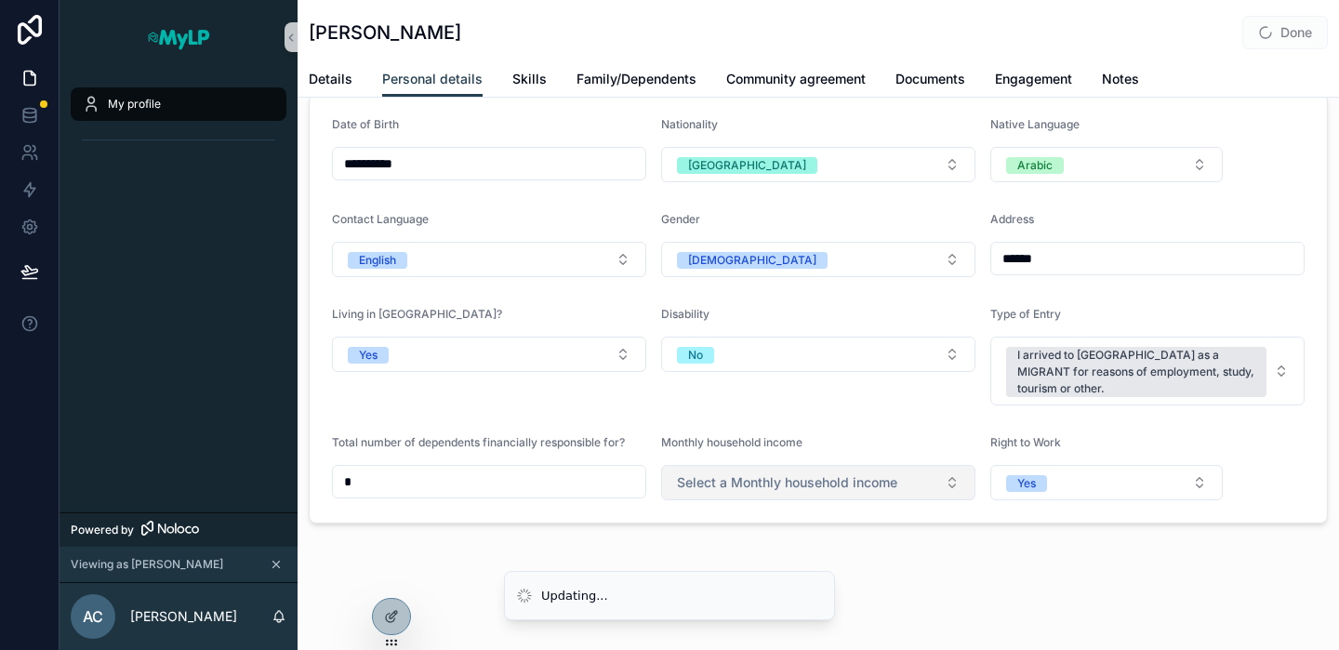
click at [781, 487] on span "Select a Monthly household income" at bounding box center [787, 482] width 220 height 19
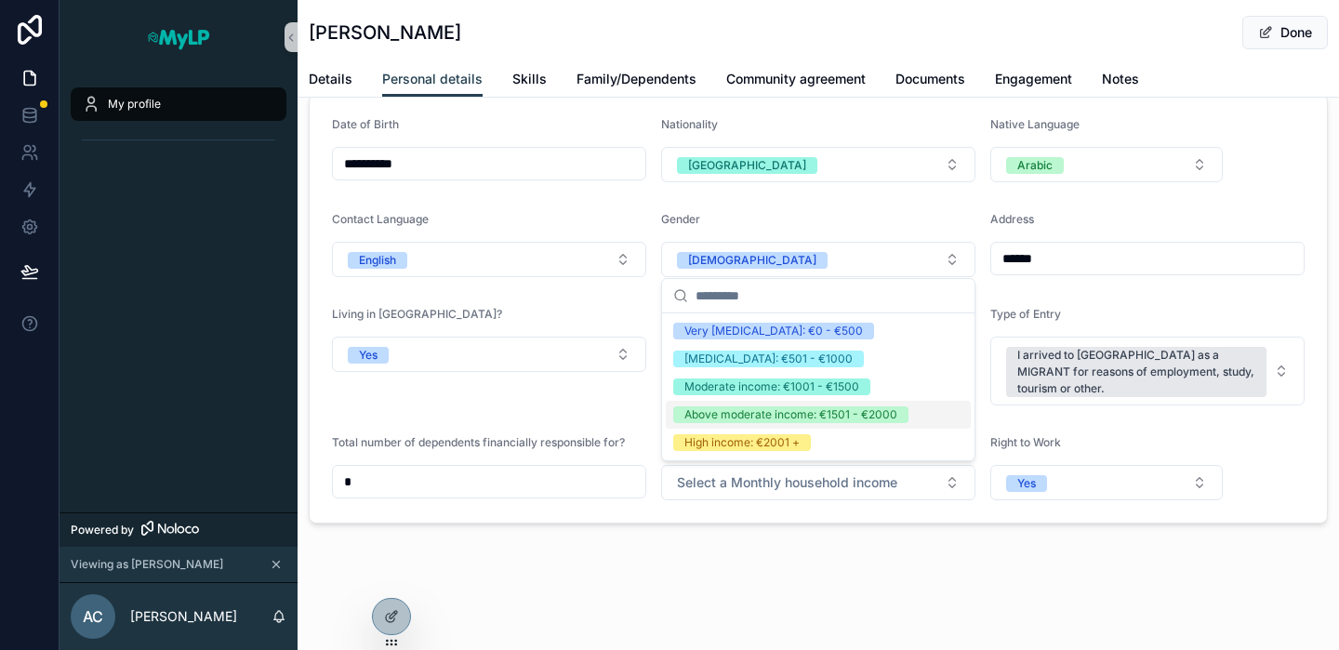
click at [766, 523] on div "**********" at bounding box center [817, 308] width 1041 height 444
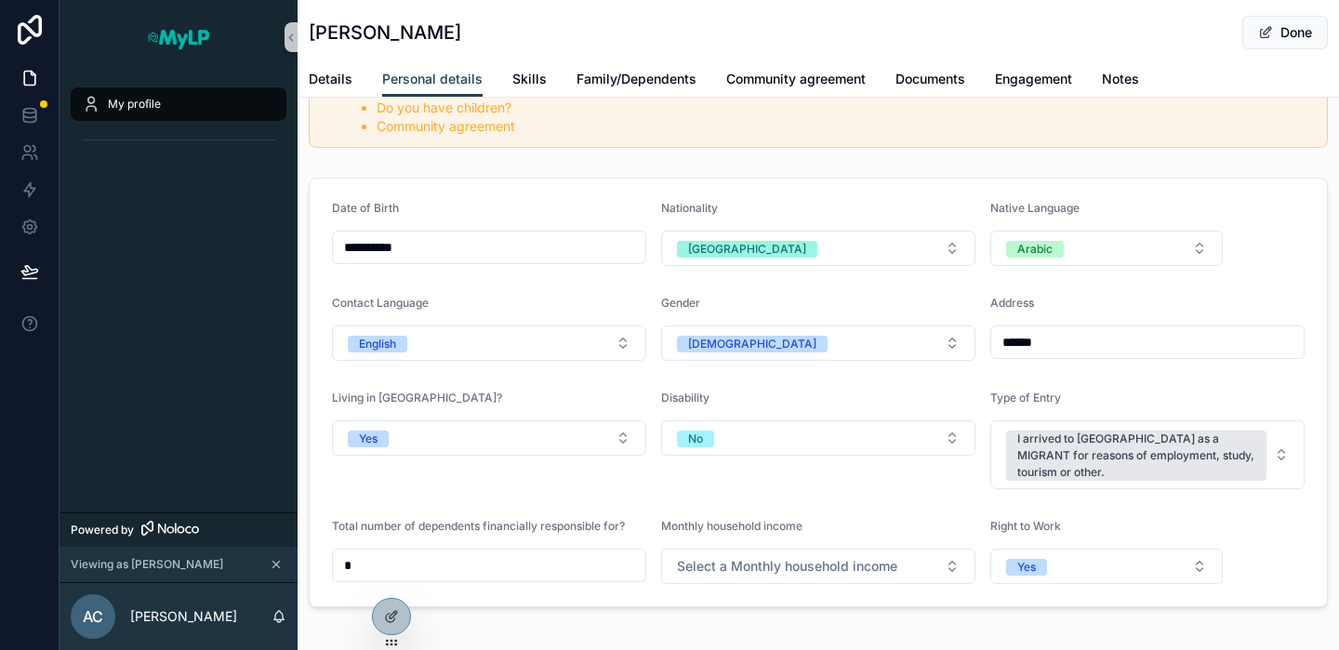
scroll to position [0, 0]
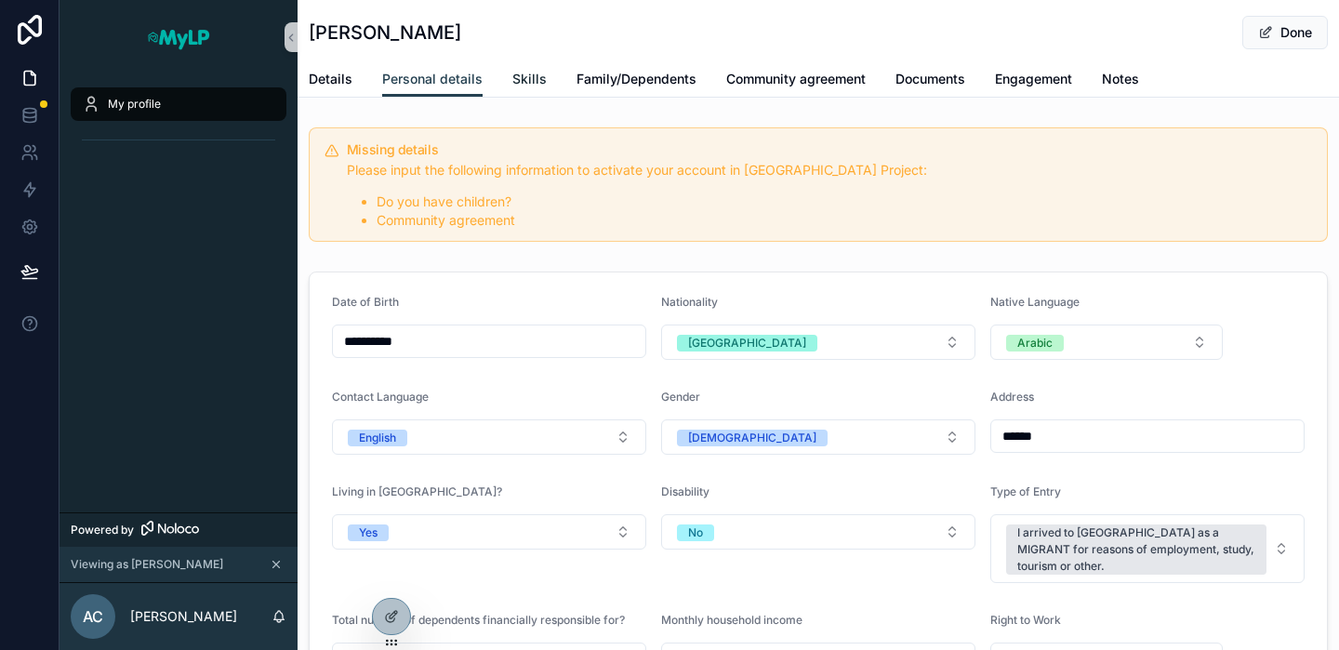
click at [528, 77] on span "Skills" at bounding box center [529, 79] width 34 height 19
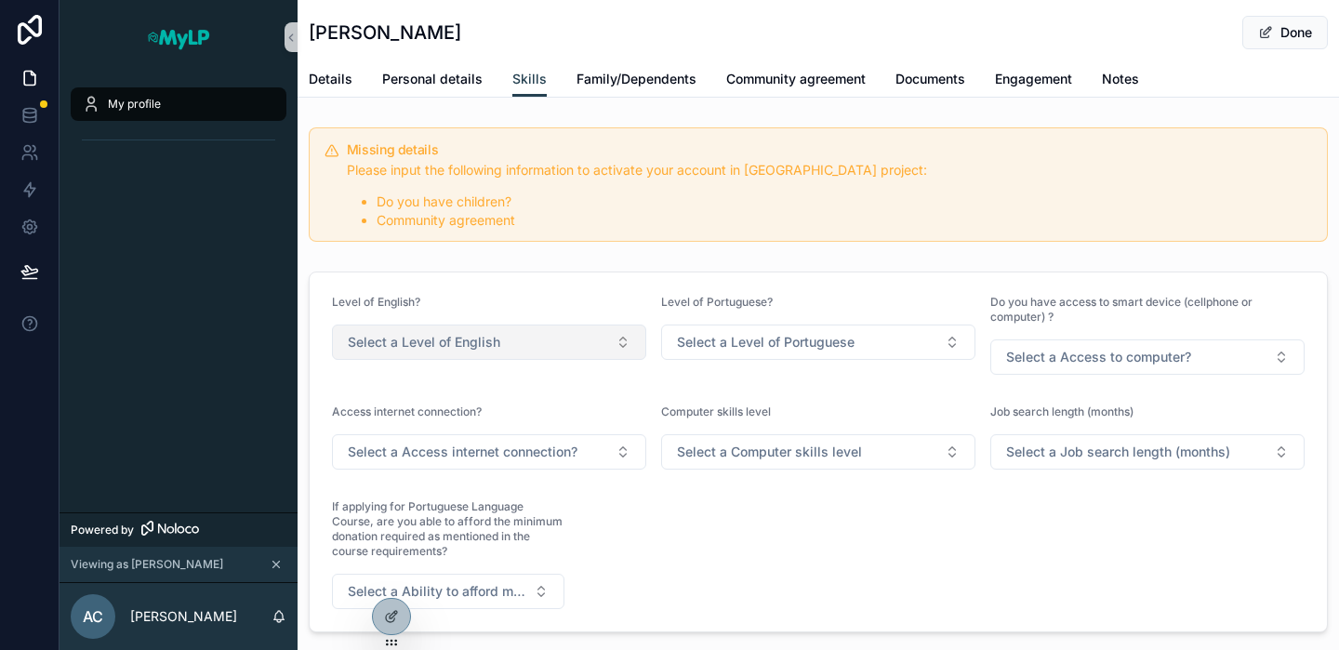
click at [434, 351] on button "Select a Level of English" at bounding box center [489, 341] width 314 height 35
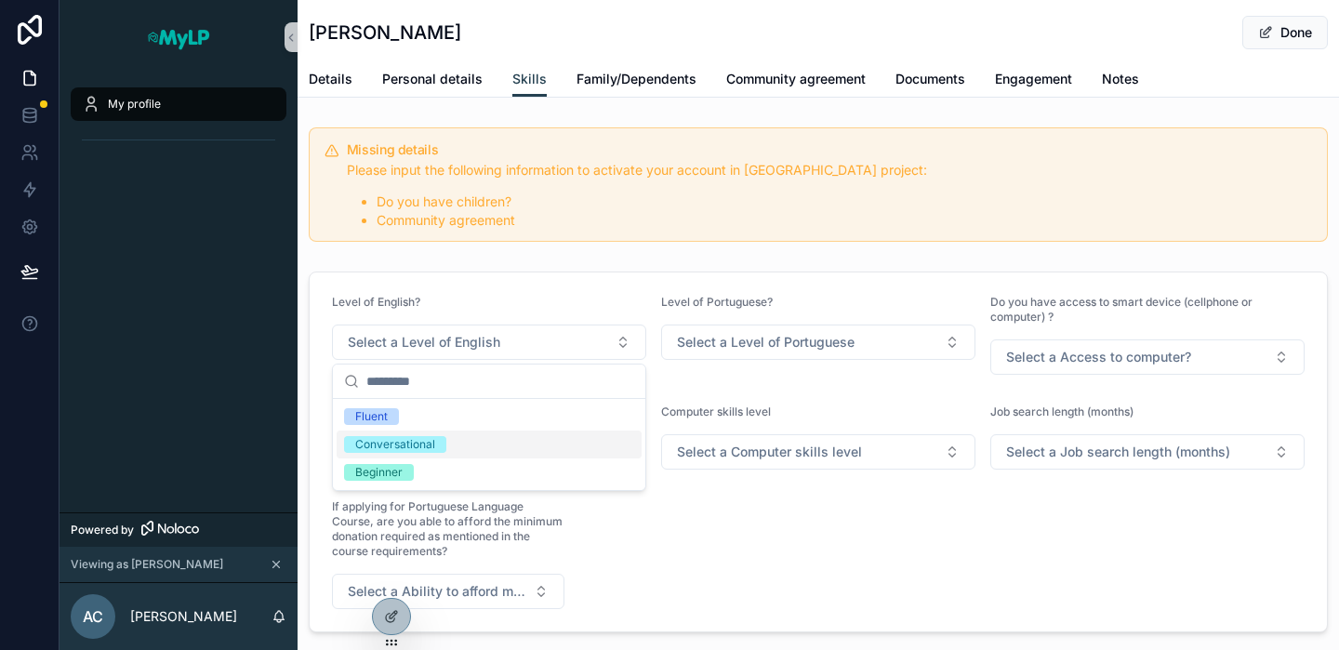
click at [393, 442] on div "Conversational" at bounding box center [395, 444] width 80 height 17
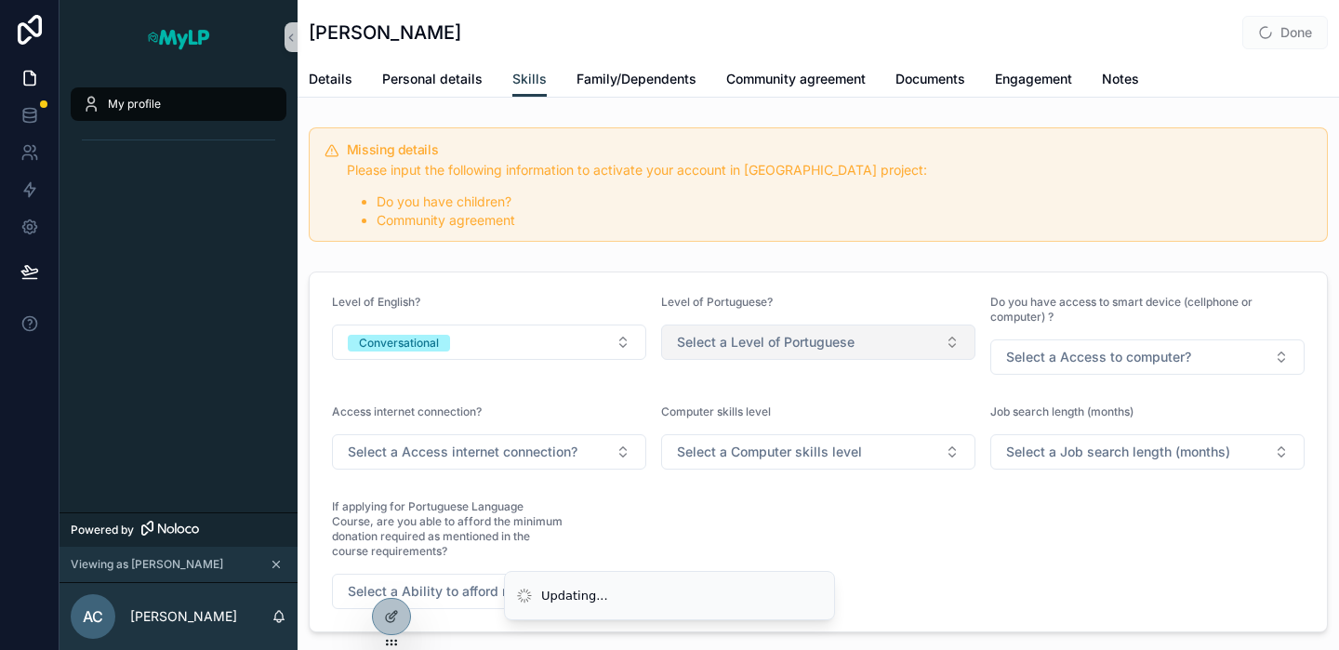
click at [756, 339] on span "Select a Level of Portuguese" at bounding box center [766, 342] width 178 height 19
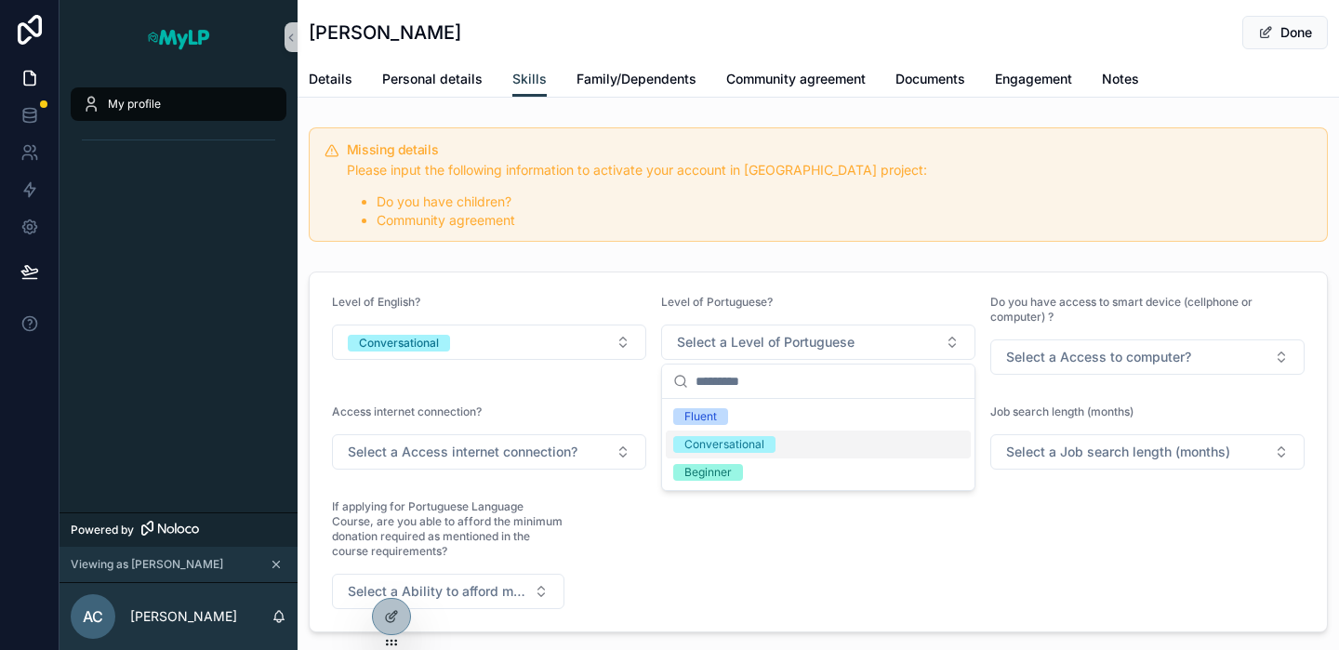
click at [723, 447] on div "Conversational" at bounding box center [724, 444] width 80 height 17
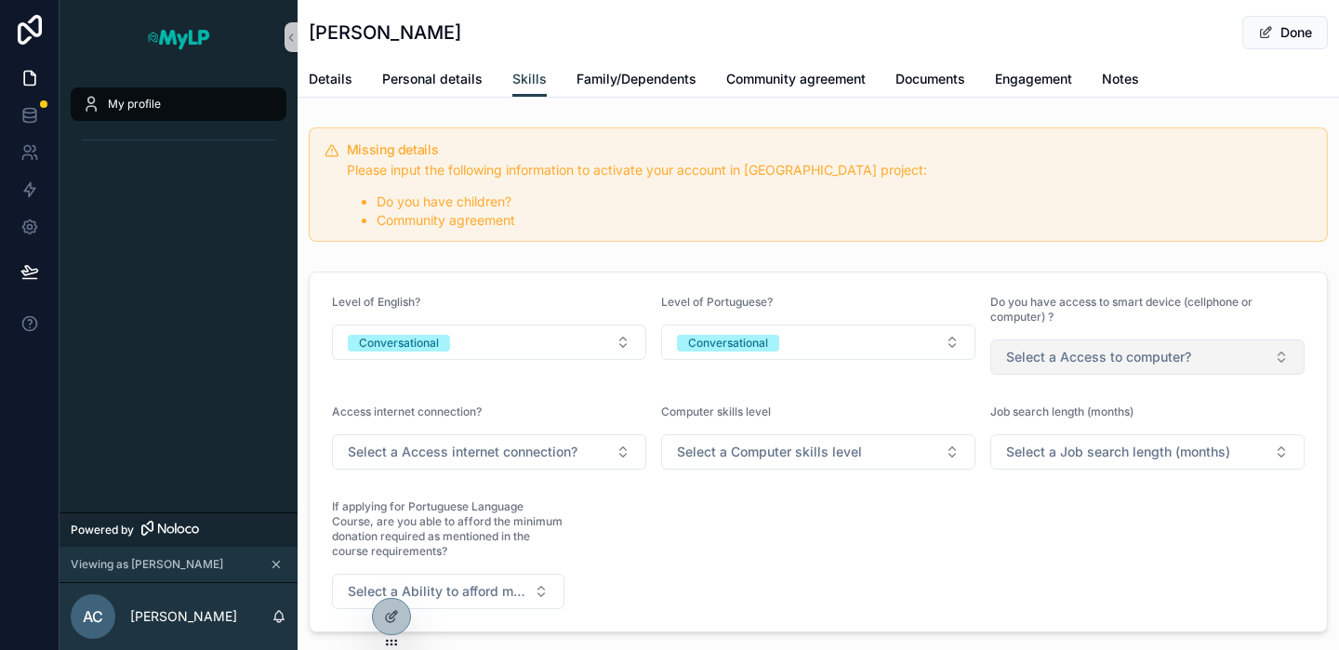
click at [1069, 354] on span "Select a Access to computer?" at bounding box center [1098, 357] width 185 height 19
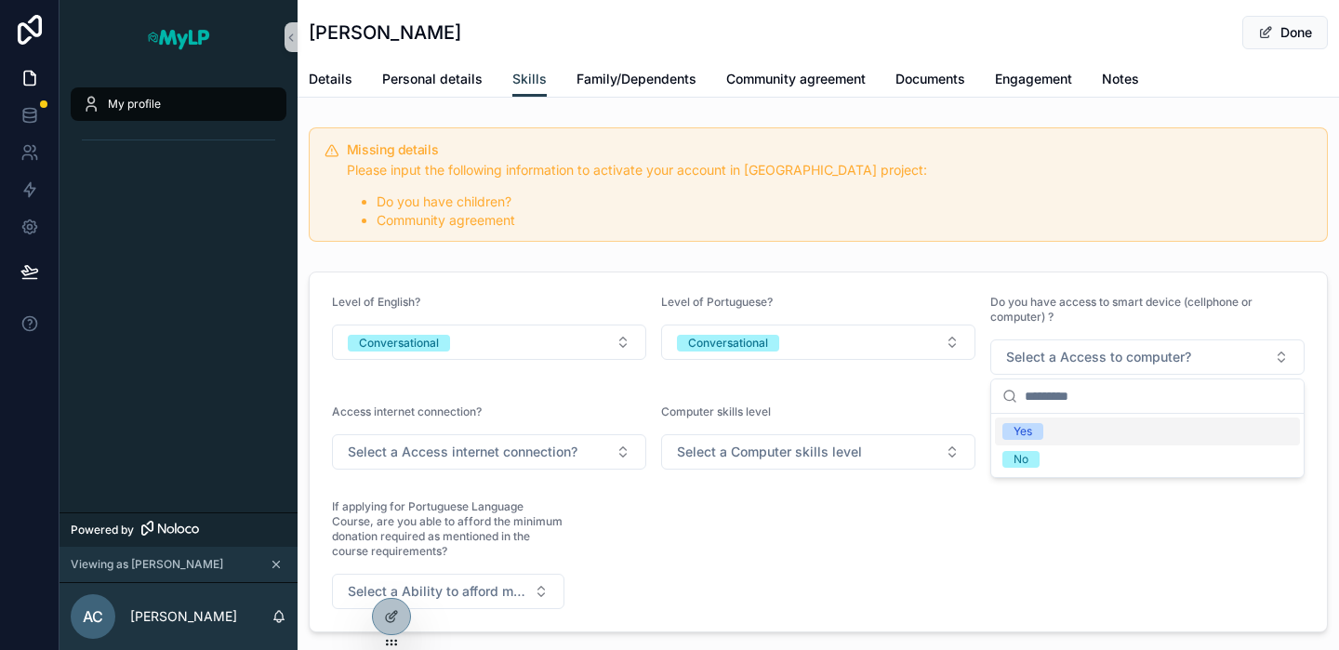
click at [1021, 426] on div "Yes" at bounding box center [1022, 431] width 19 height 17
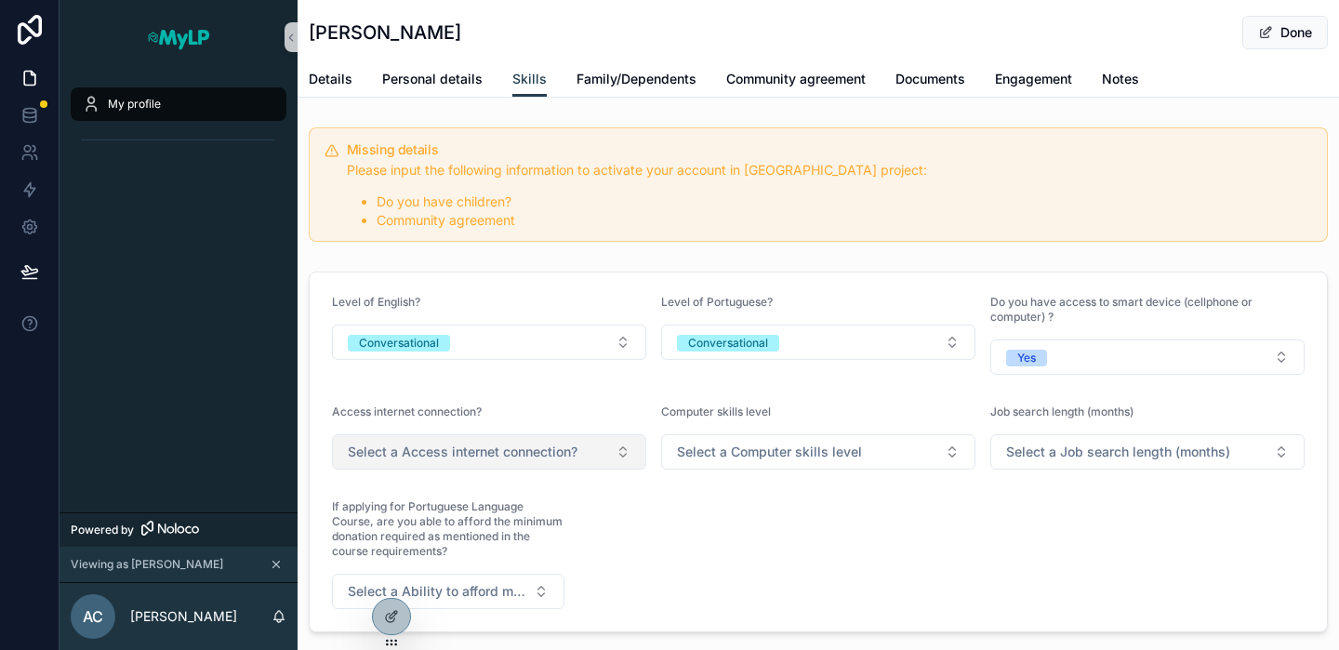
click at [533, 446] on span "Select a Access internet connection?" at bounding box center [463, 451] width 230 height 19
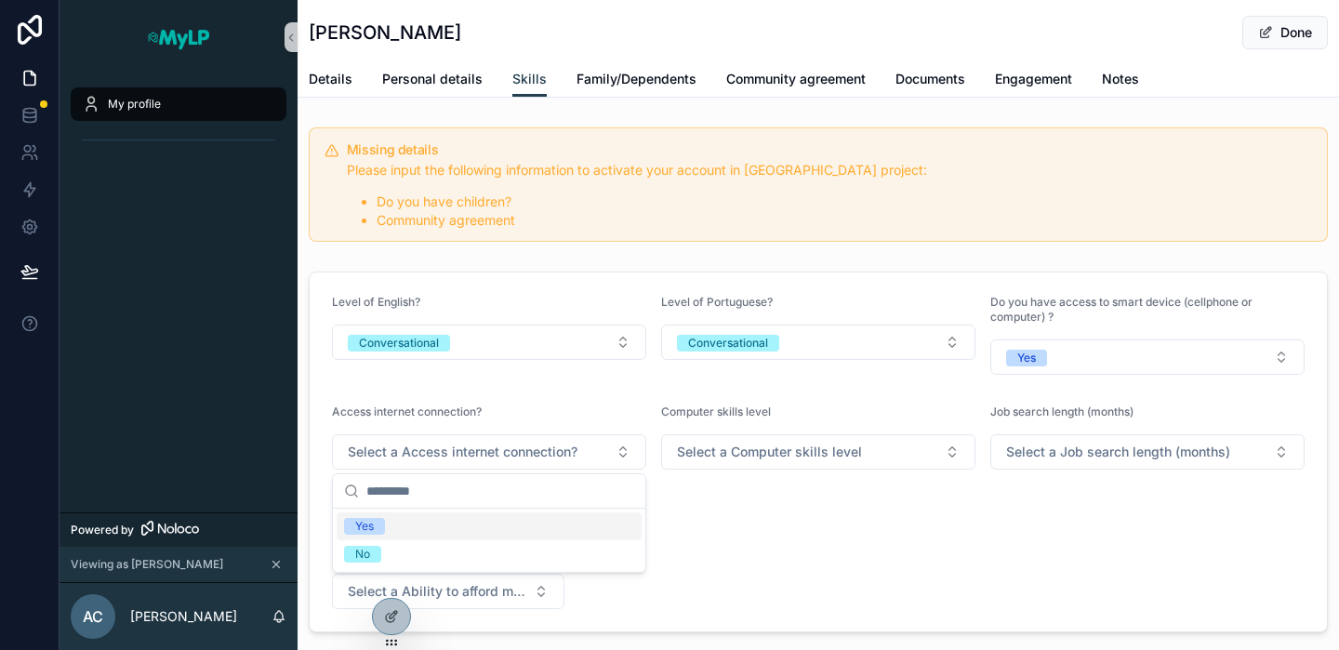
click at [365, 529] on div "Yes" at bounding box center [364, 526] width 19 height 17
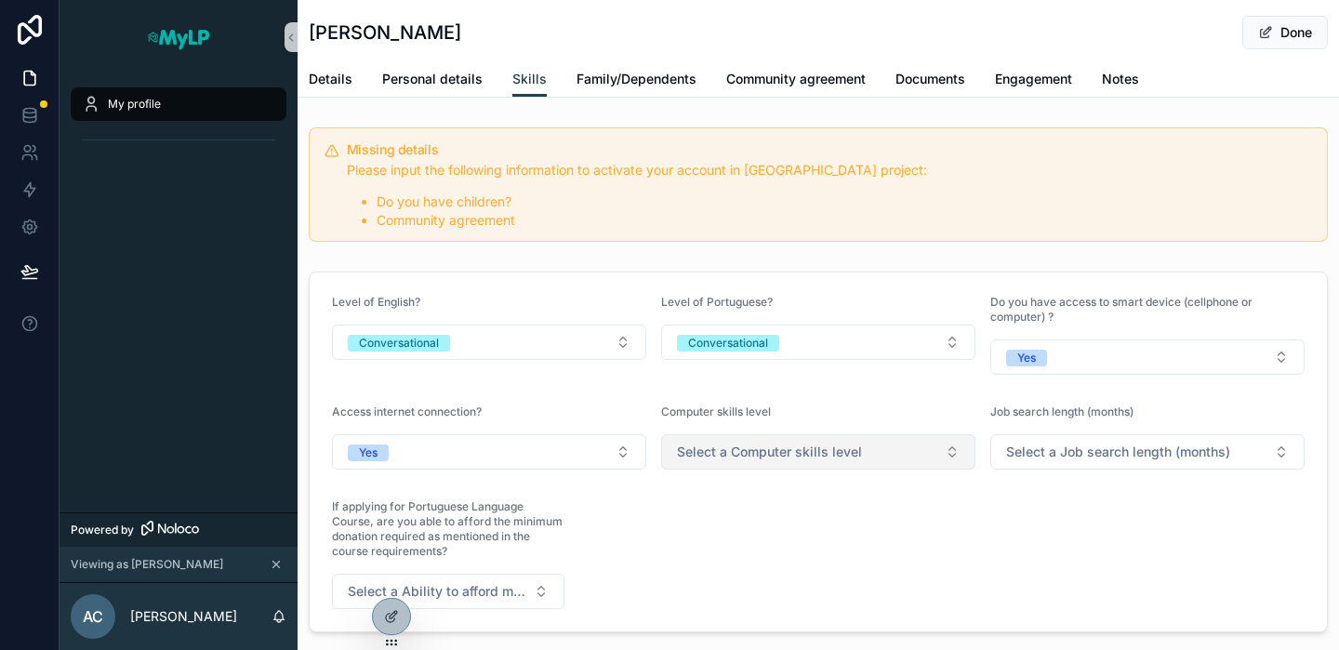
click at [812, 455] on span "Select a Computer skills level" at bounding box center [769, 451] width 185 height 19
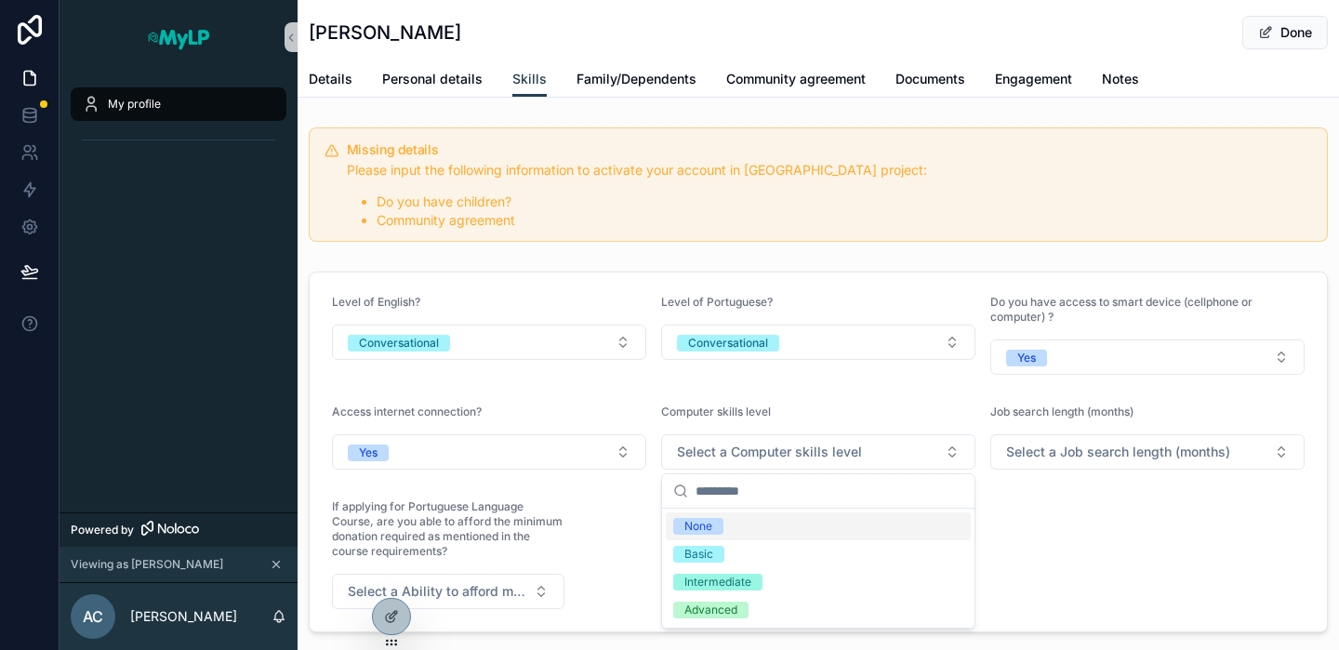
click at [708, 529] on div "None" at bounding box center [698, 526] width 28 height 17
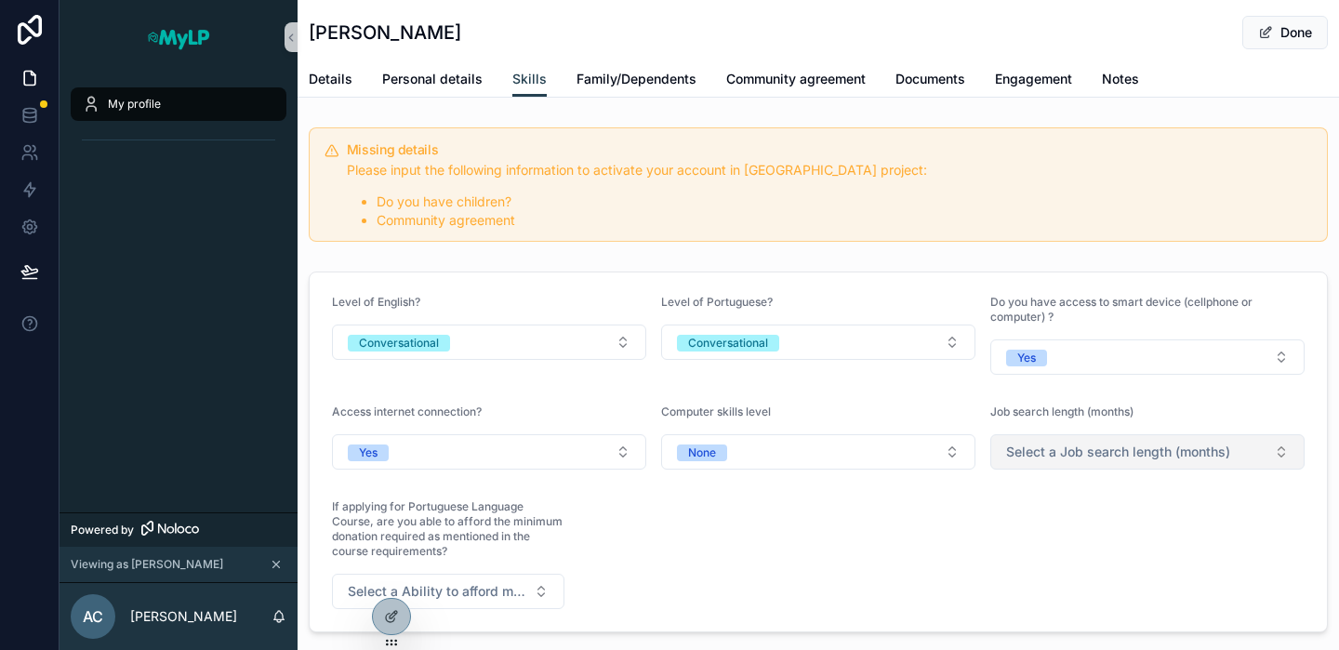
click at [1033, 457] on span "Select a Job search length (months)" at bounding box center [1118, 451] width 224 height 19
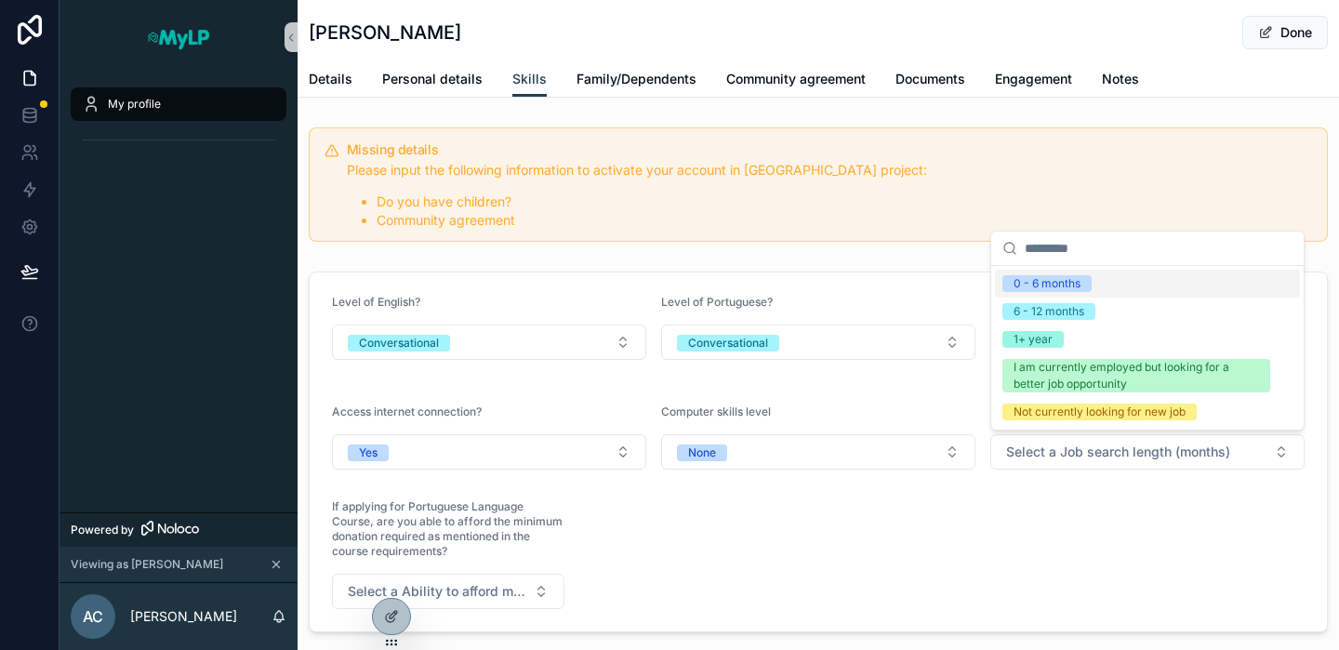
click at [1059, 286] on div "0 - 6 months" at bounding box center [1046, 283] width 67 height 17
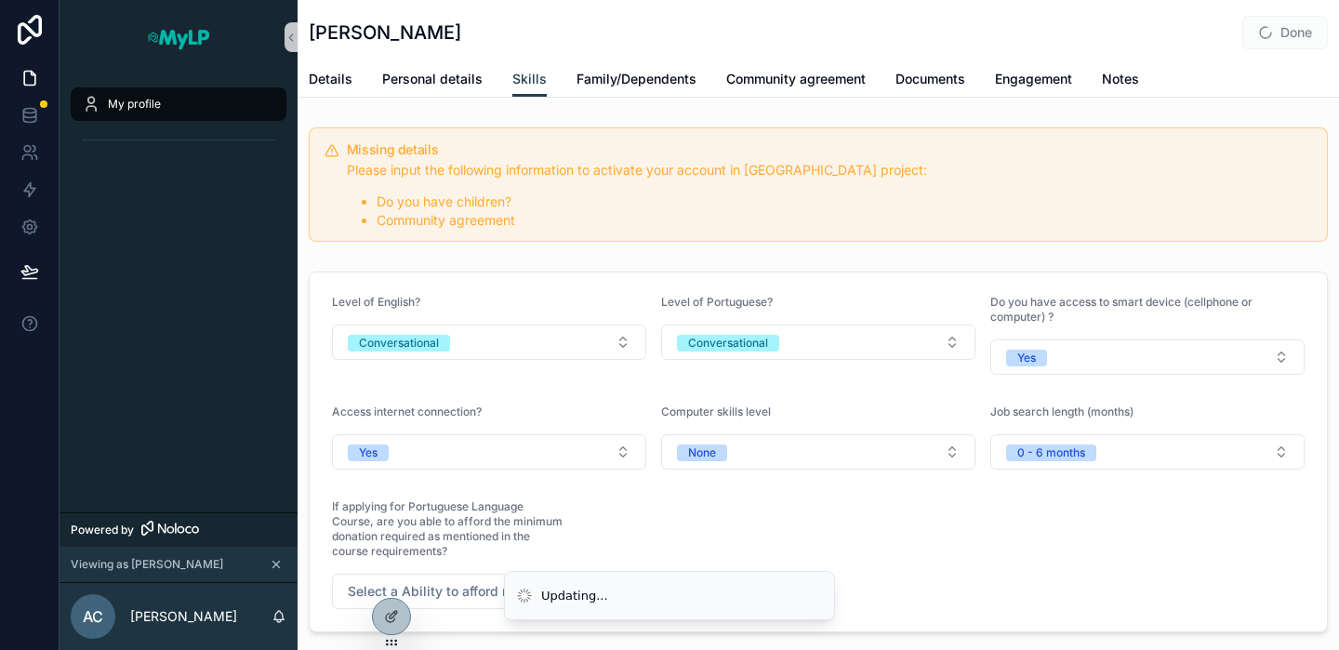
scroll to position [109, 0]
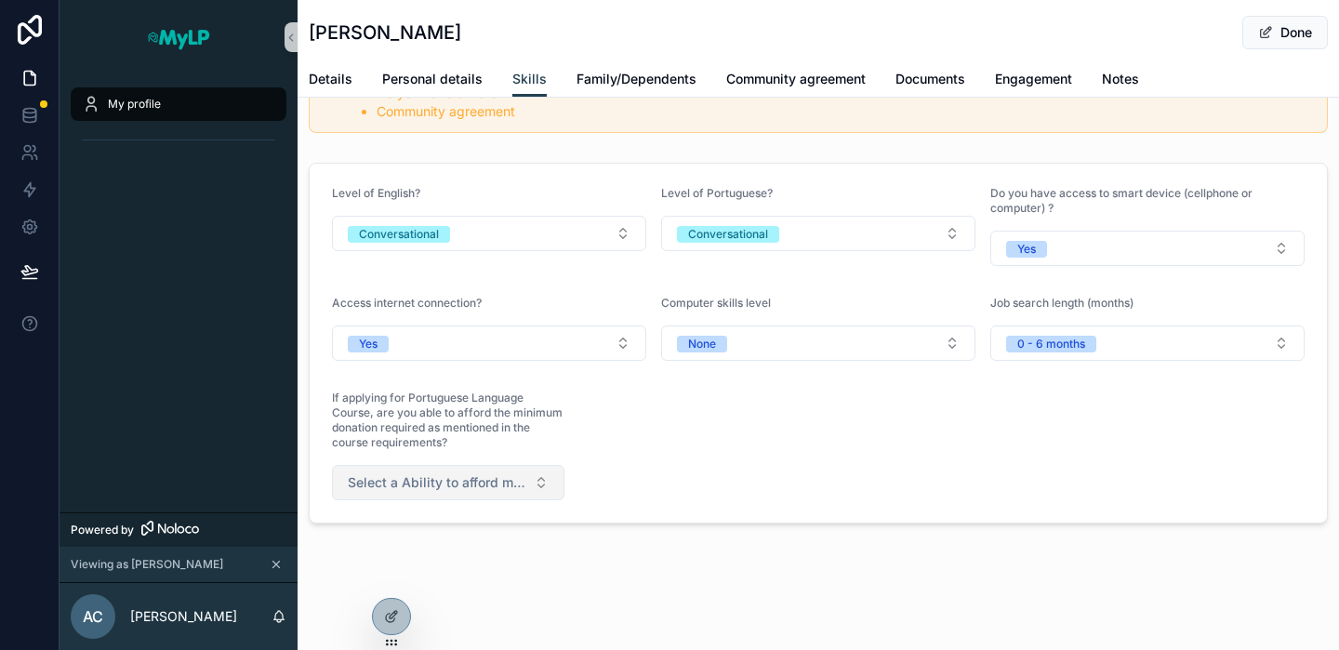
click at [522, 485] on span "Select a Ability to afford minimum donation?" at bounding box center [437, 482] width 178 height 19
click at [367, 584] on div "No" at bounding box center [362, 584] width 15 height 17
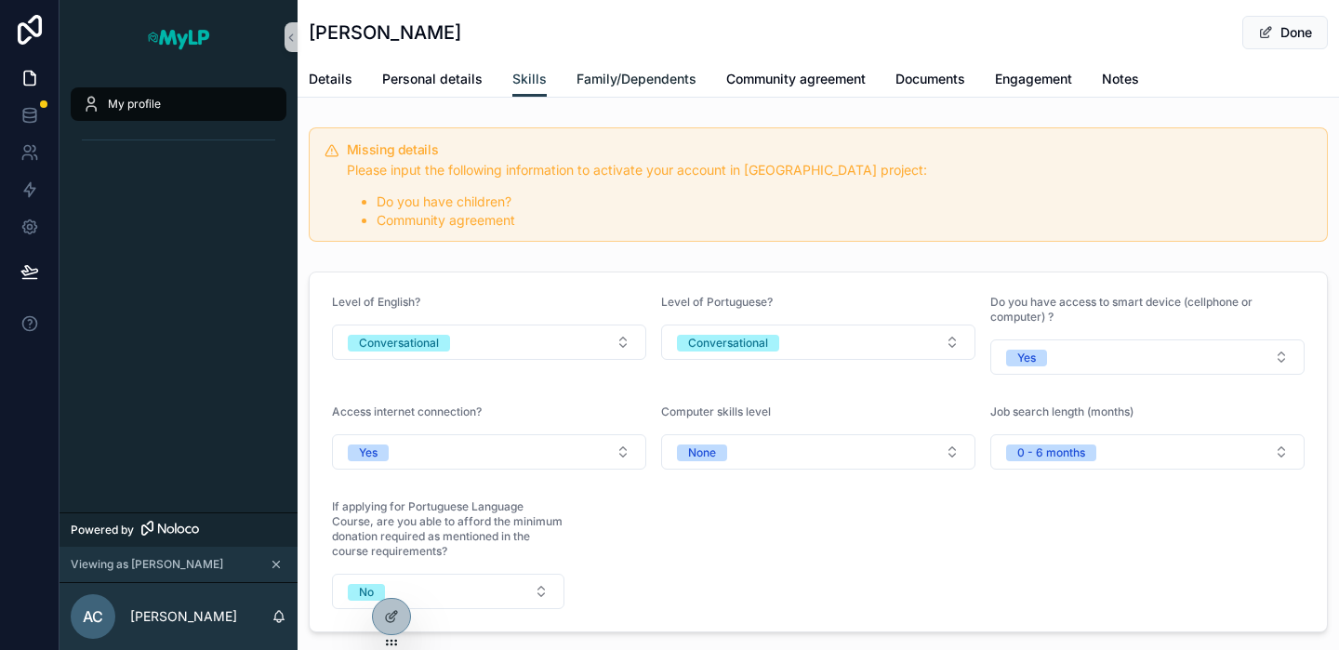
click at [627, 85] on span "Family/Dependents" at bounding box center [636, 79] width 120 height 19
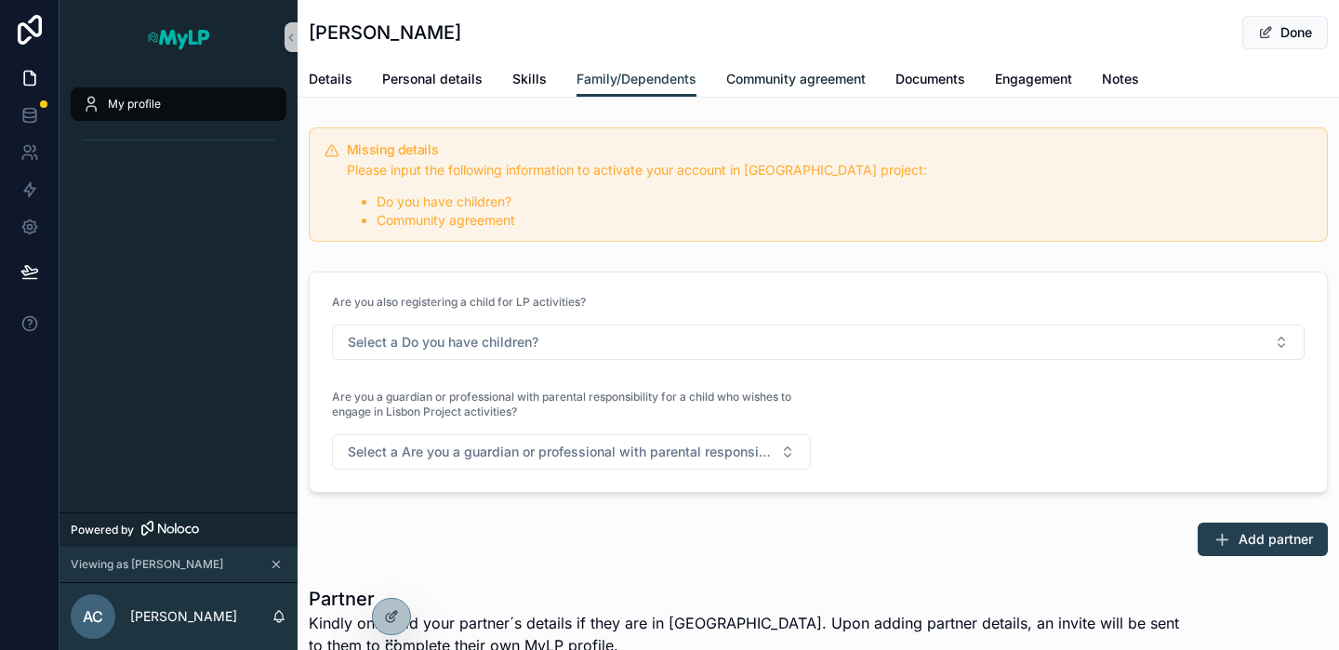
click at [752, 86] on span "Community agreement" at bounding box center [795, 79] width 139 height 19
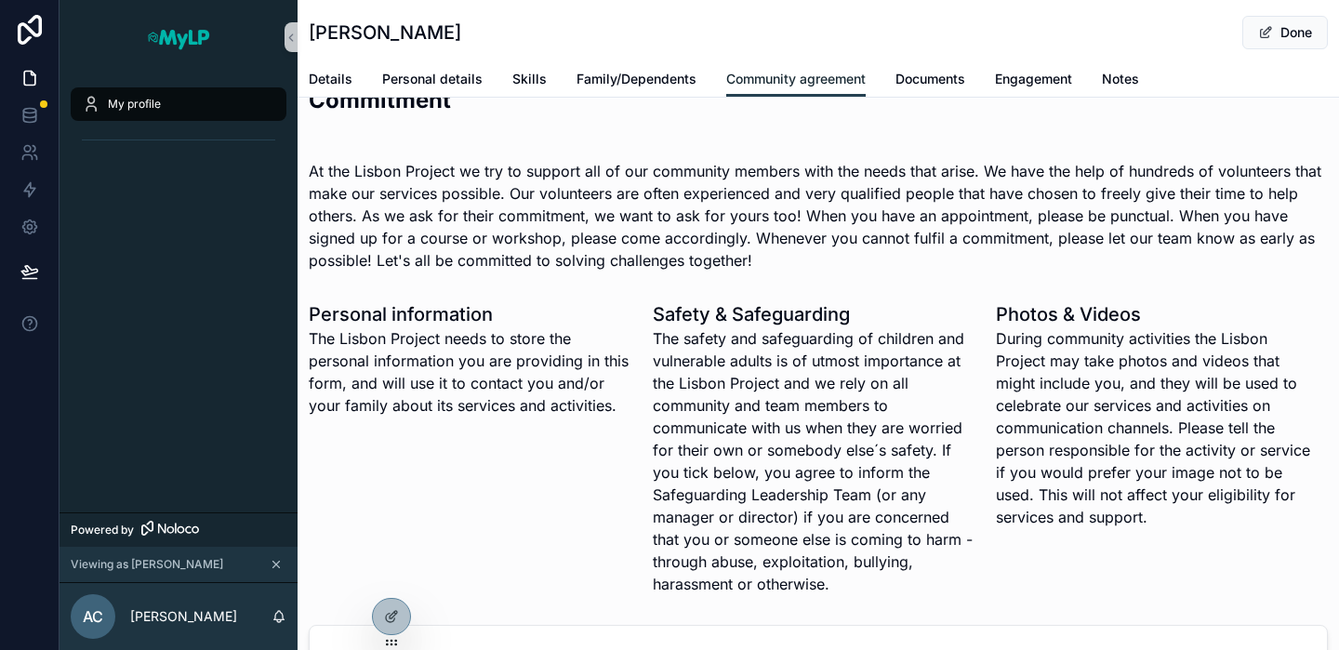
scroll to position [904, 0]
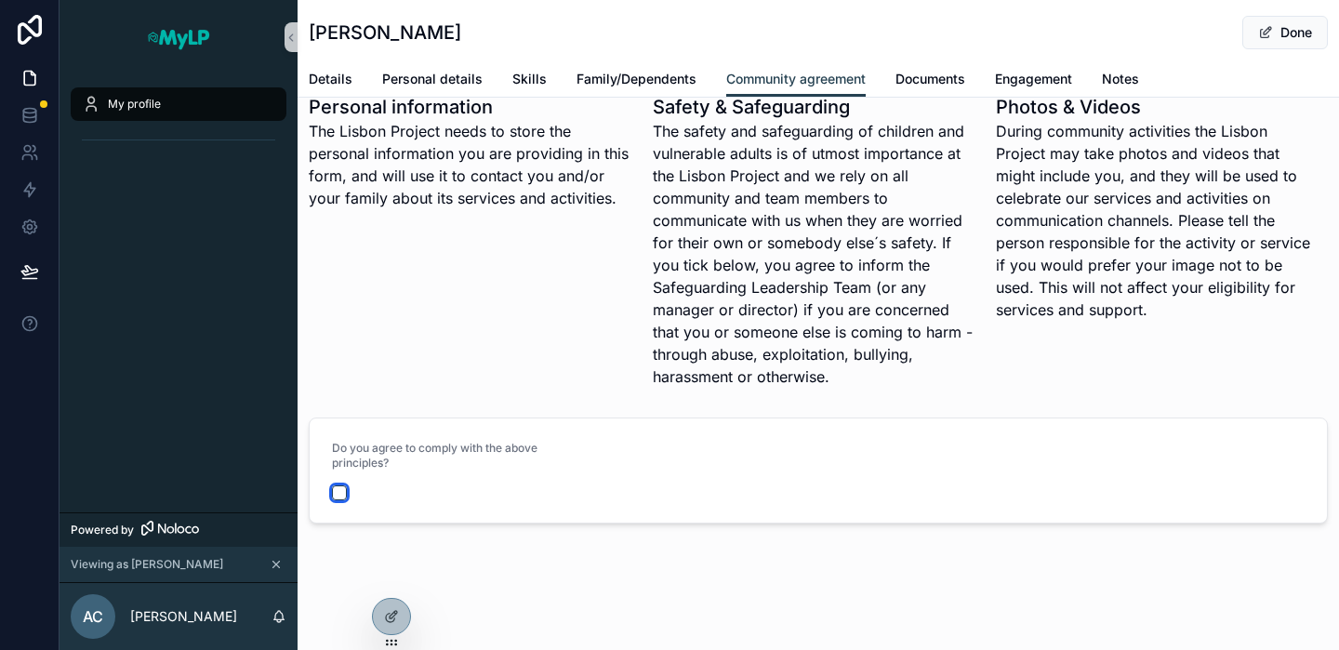
click at [341, 494] on button "scrollable content" at bounding box center [339, 492] width 15 height 15
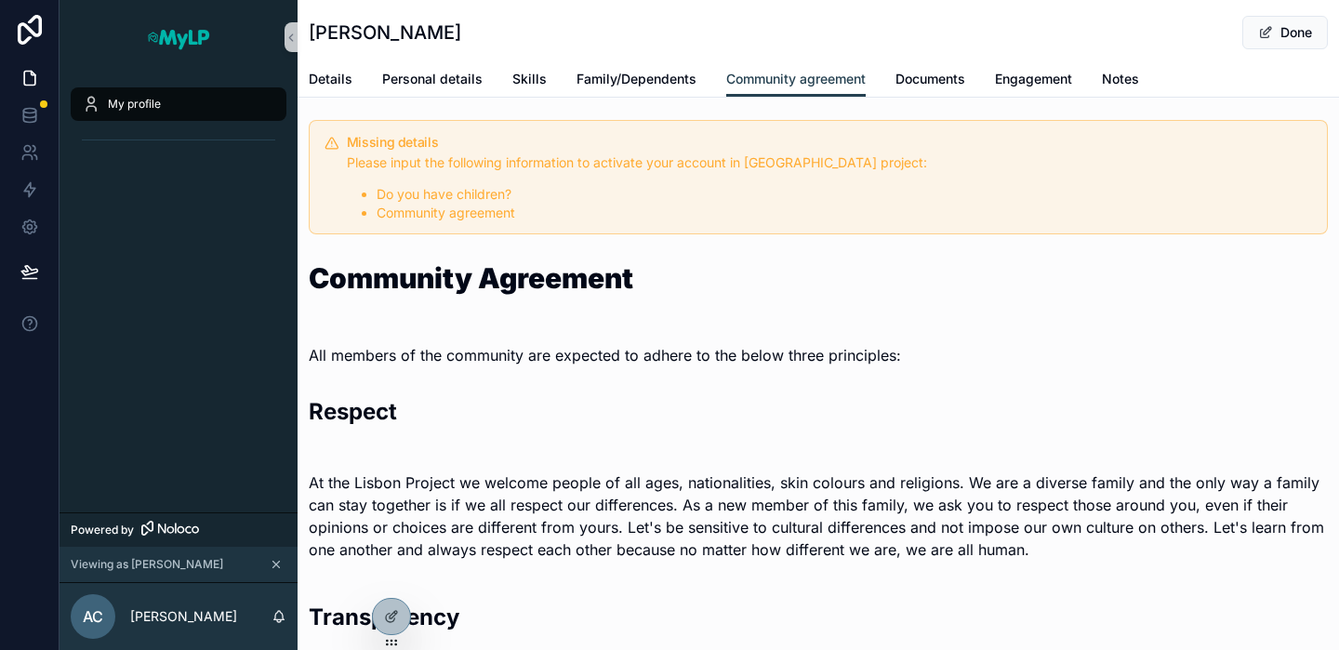
scroll to position [0, 0]
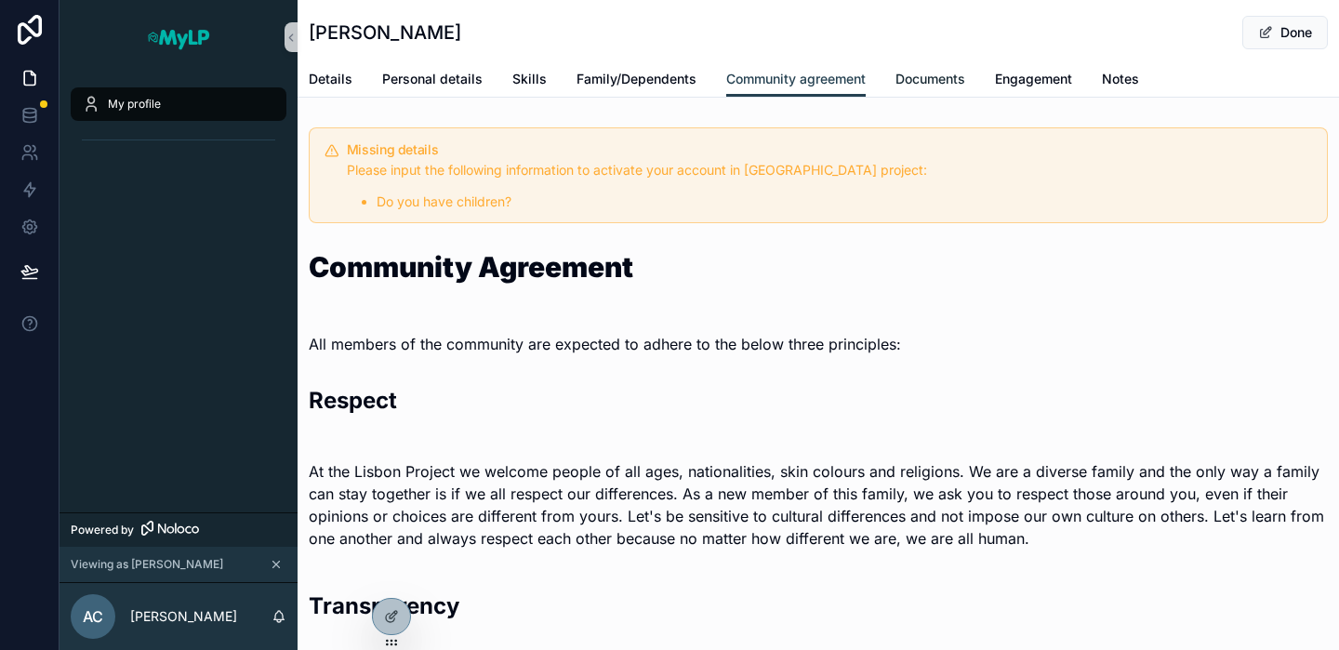
click at [913, 96] on link "Documents" at bounding box center [930, 80] width 70 height 37
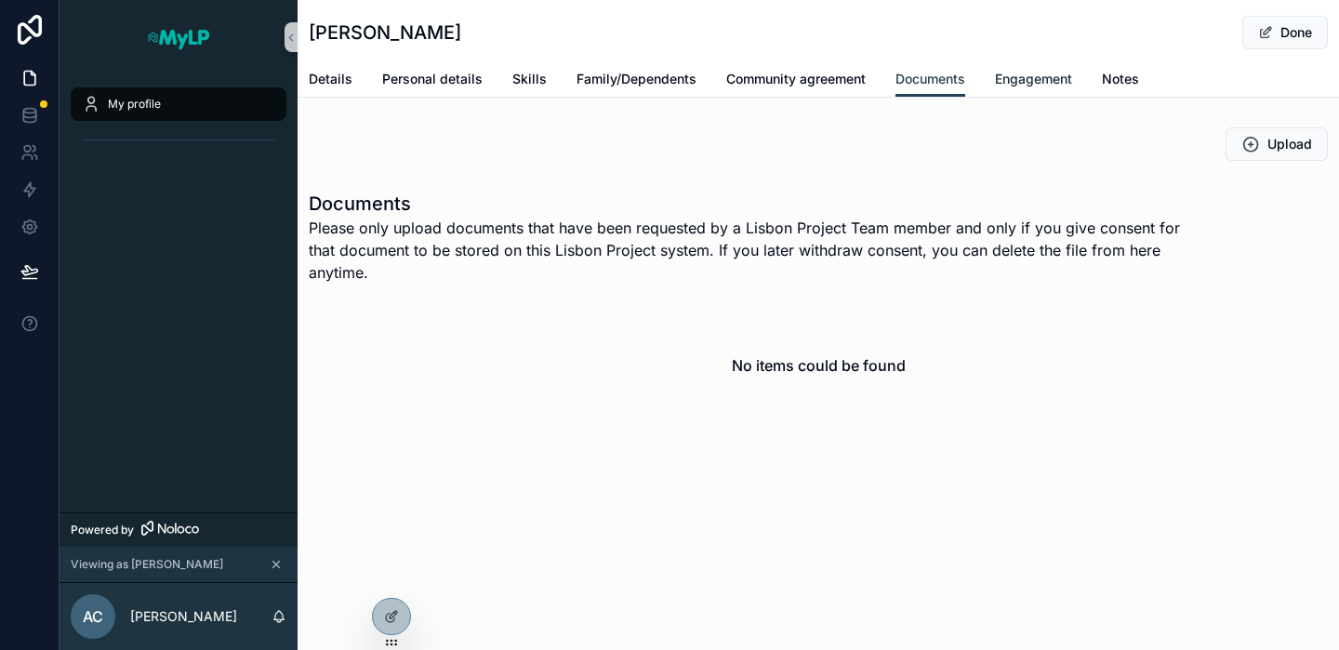
click at [1043, 67] on link "Engagement" at bounding box center [1033, 80] width 77 height 37
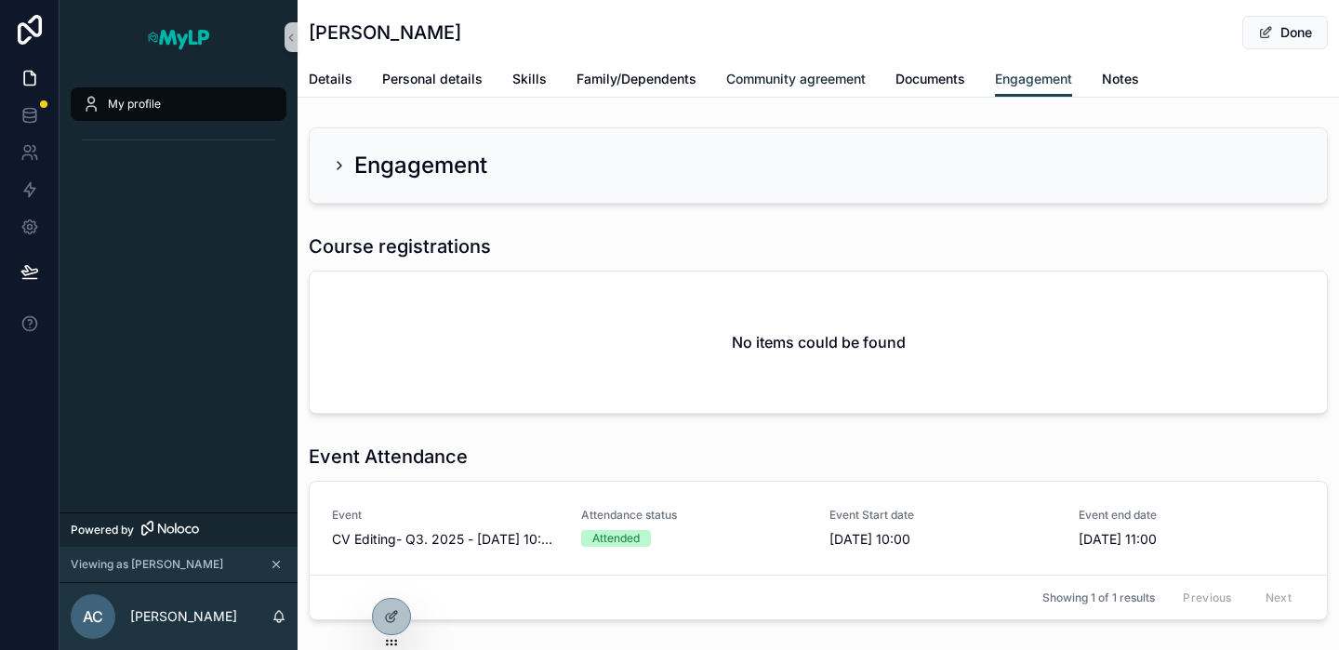
click at [808, 78] on span "Community agreement" at bounding box center [795, 79] width 139 height 19
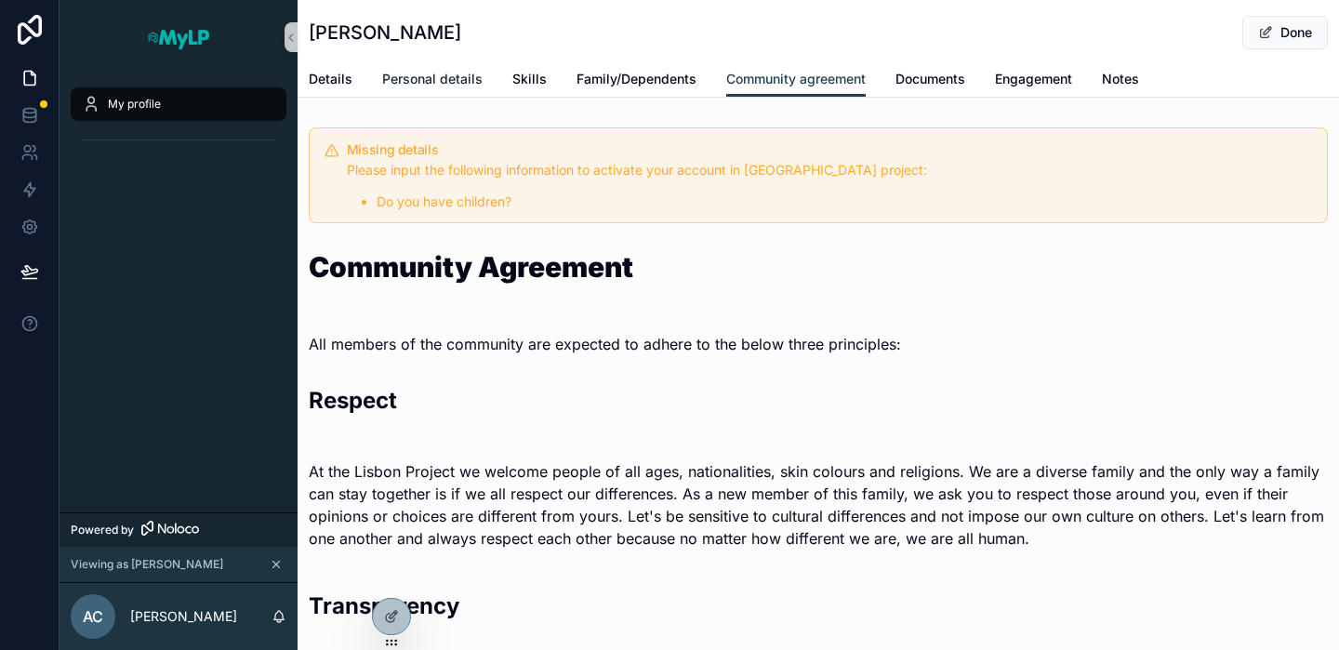
click at [455, 83] on span "Personal details" at bounding box center [432, 79] width 100 height 19
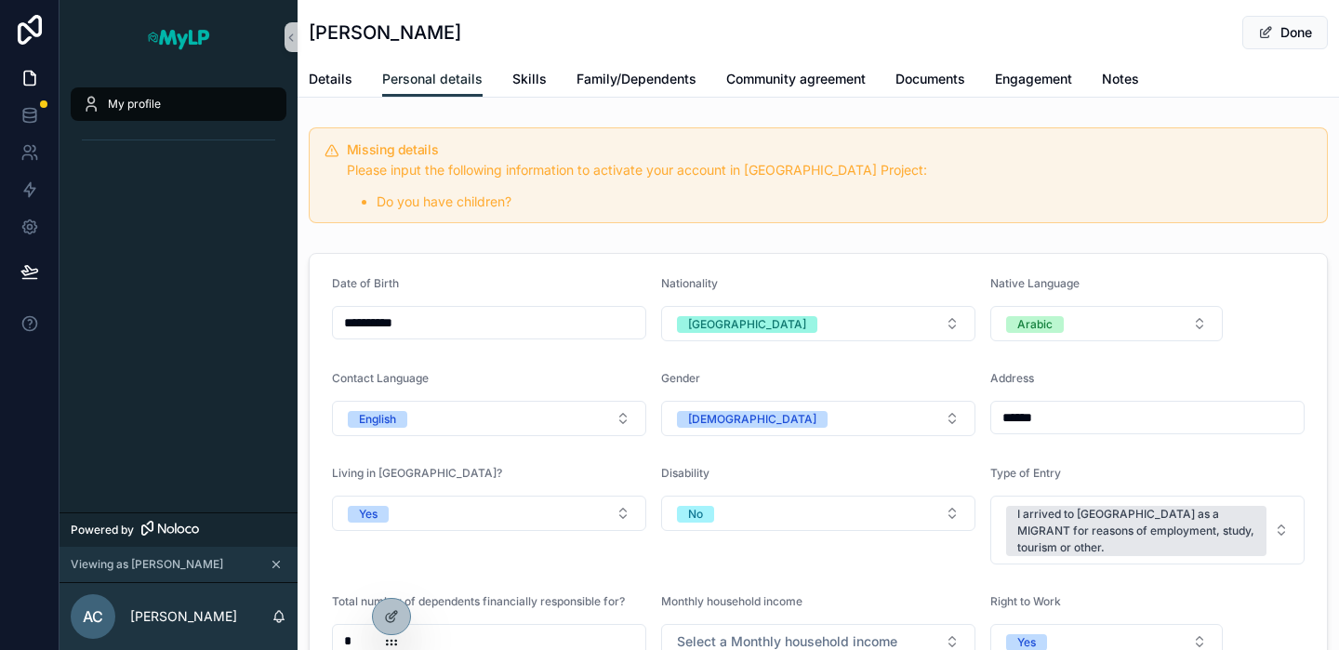
scroll to position [159, 0]
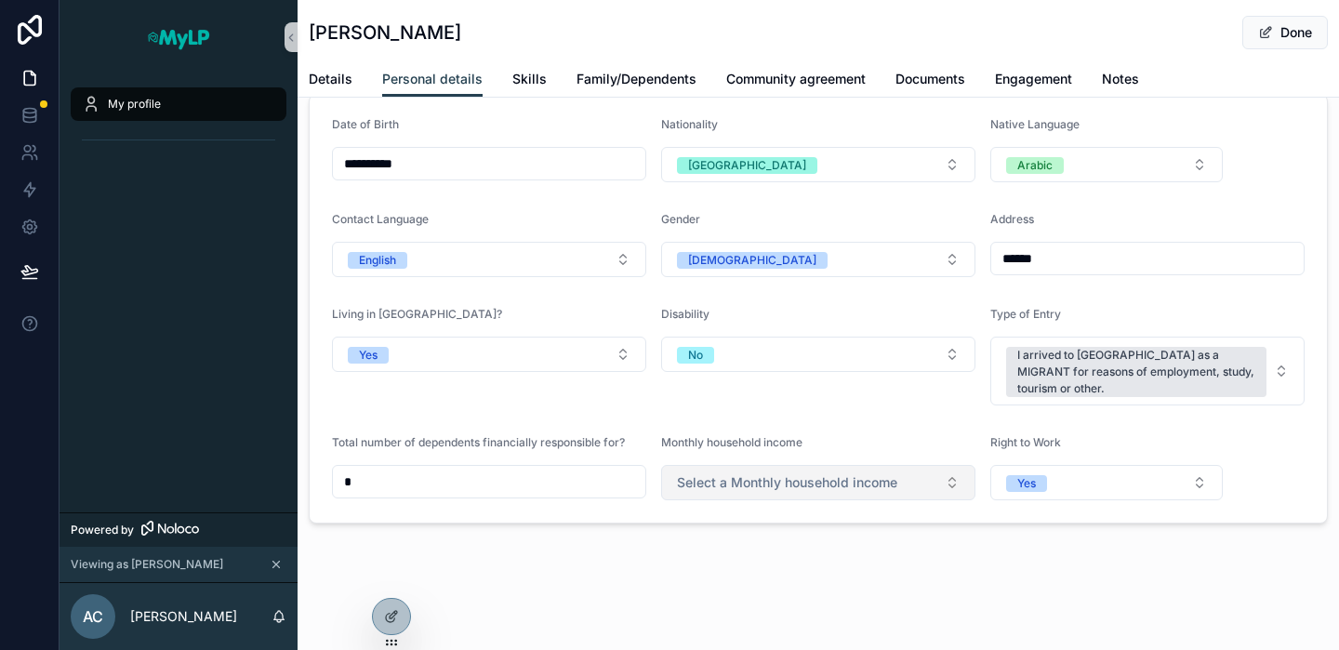
click at [856, 489] on span "Select a Monthly household income" at bounding box center [787, 482] width 220 height 19
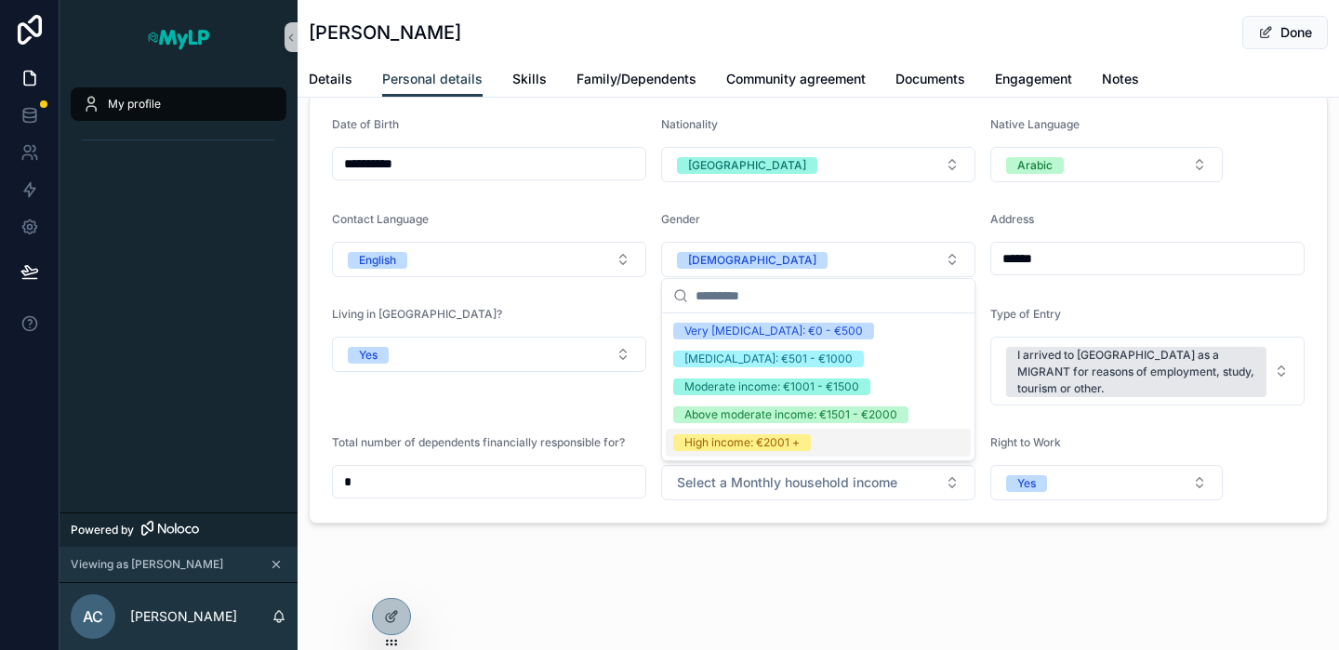
click at [772, 565] on div "**********" at bounding box center [817, 245] width 1041 height 809
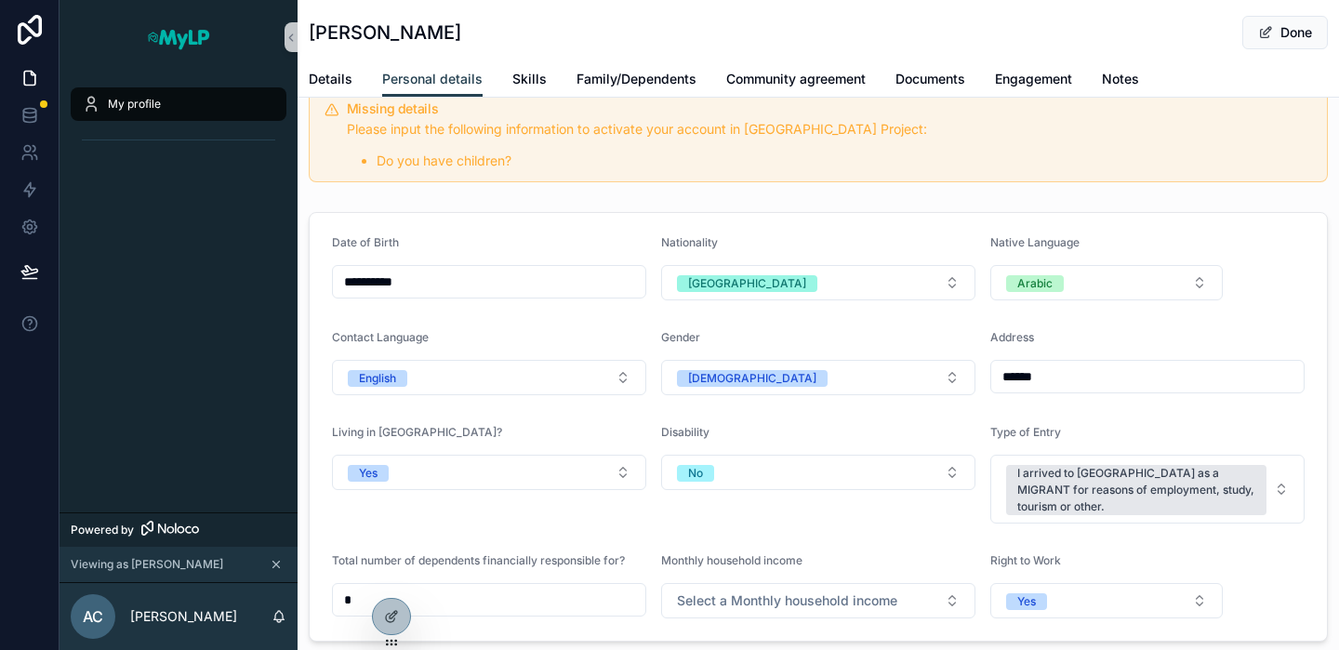
scroll to position [0, 0]
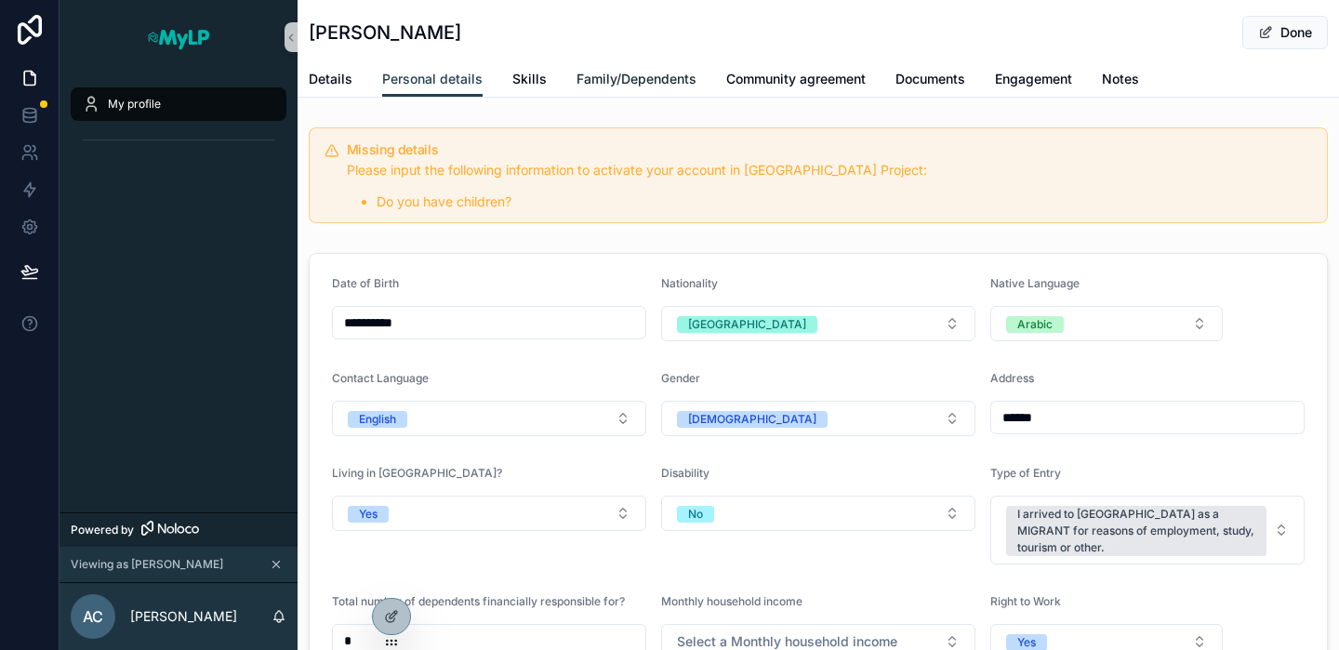
click at [640, 82] on span "Family/Dependents" at bounding box center [636, 79] width 120 height 19
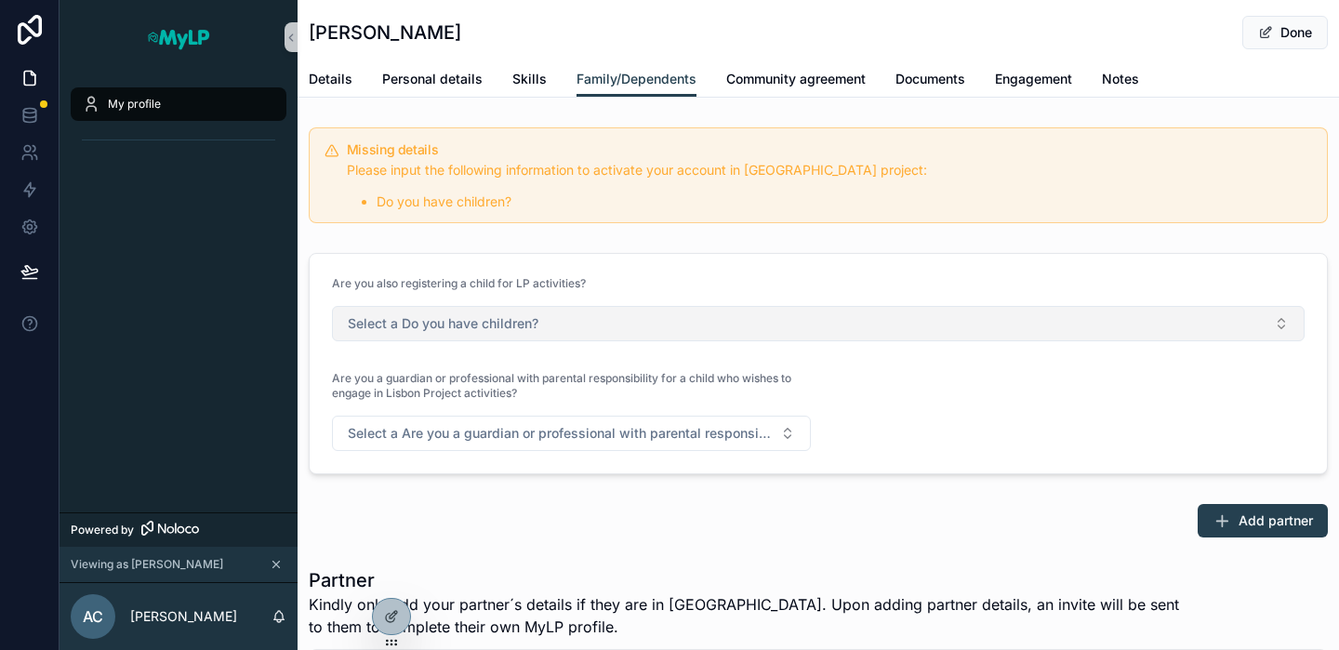
click at [514, 314] on span "Select a Do you have children?" at bounding box center [443, 323] width 191 height 19
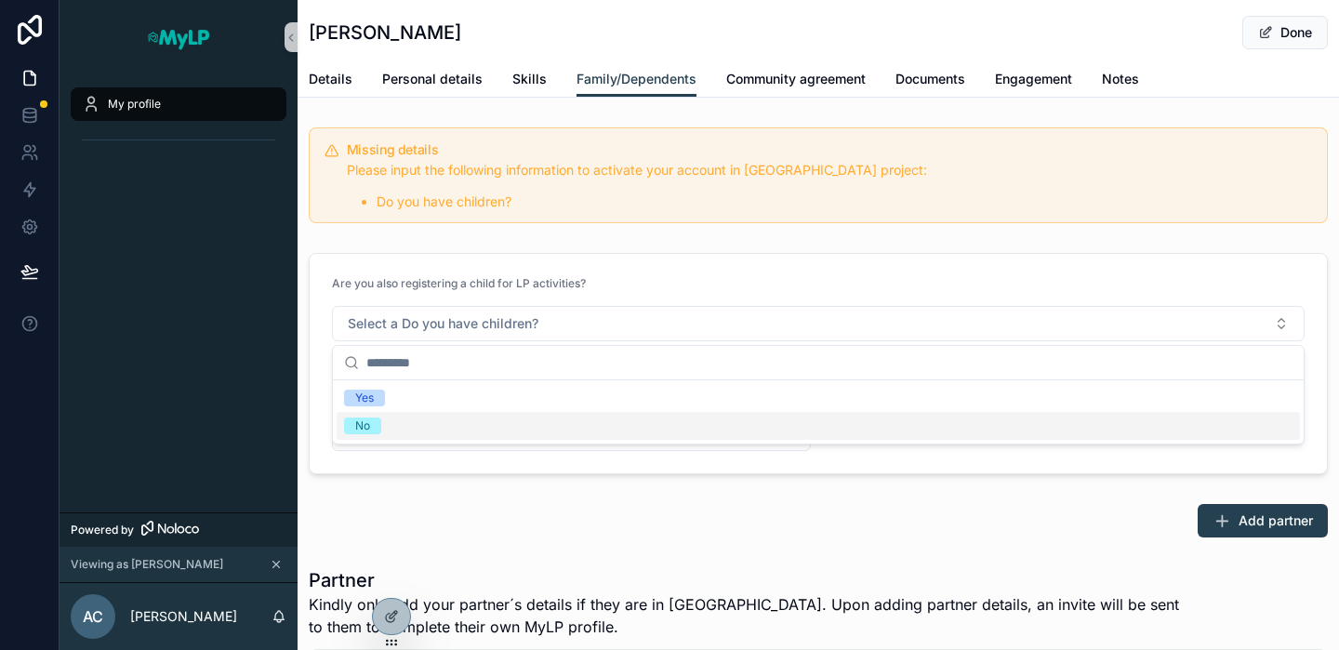
click at [383, 420] on div "No" at bounding box center [818, 426] width 963 height 28
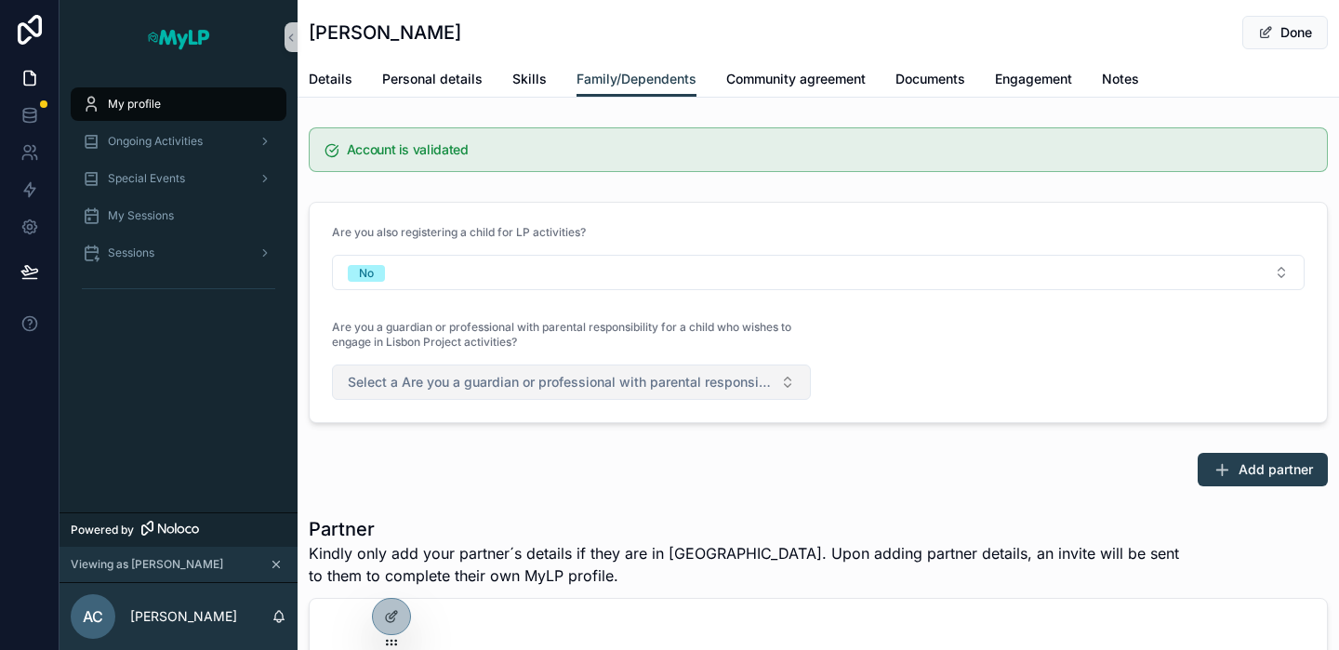
click at [712, 385] on span "Select a Are you a guardian or professional with parental responsibility for a …" at bounding box center [560, 382] width 425 height 19
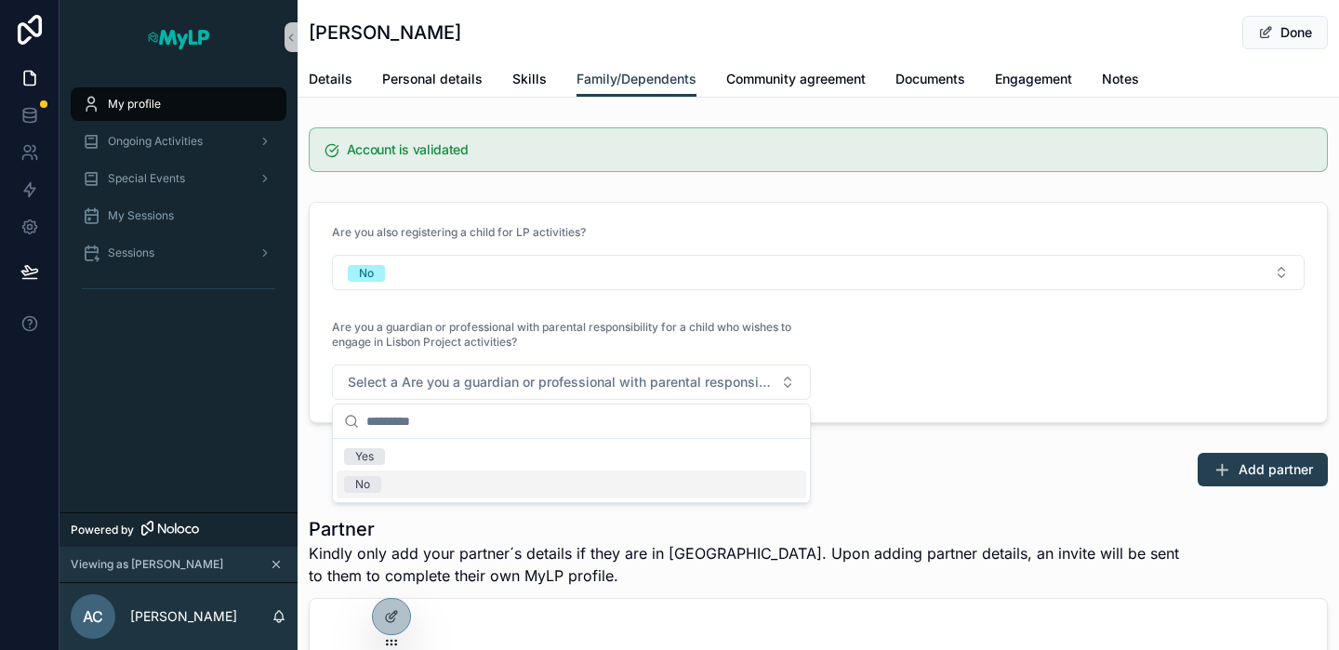
click at [479, 482] on div "No" at bounding box center [571, 484] width 469 height 28
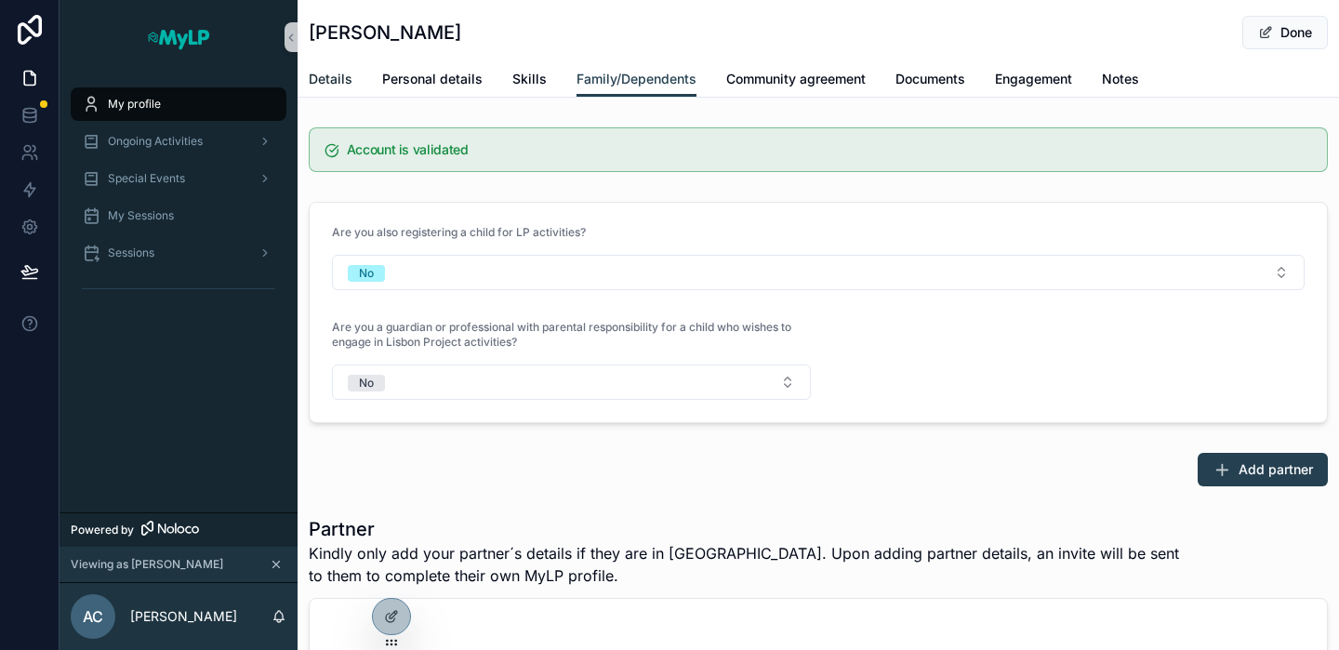
click at [324, 79] on span "Details" at bounding box center [331, 79] width 44 height 19
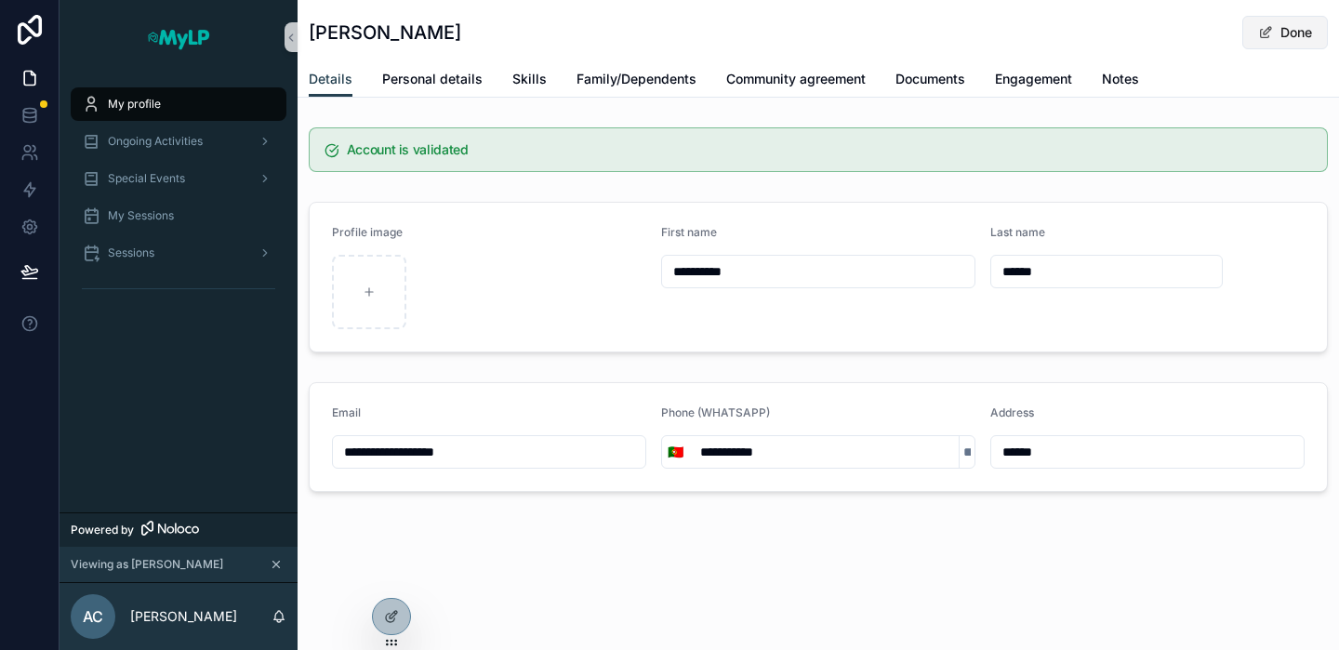
click at [1275, 23] on button "Done" at bounding box center [1285, 32] width 86 height 33
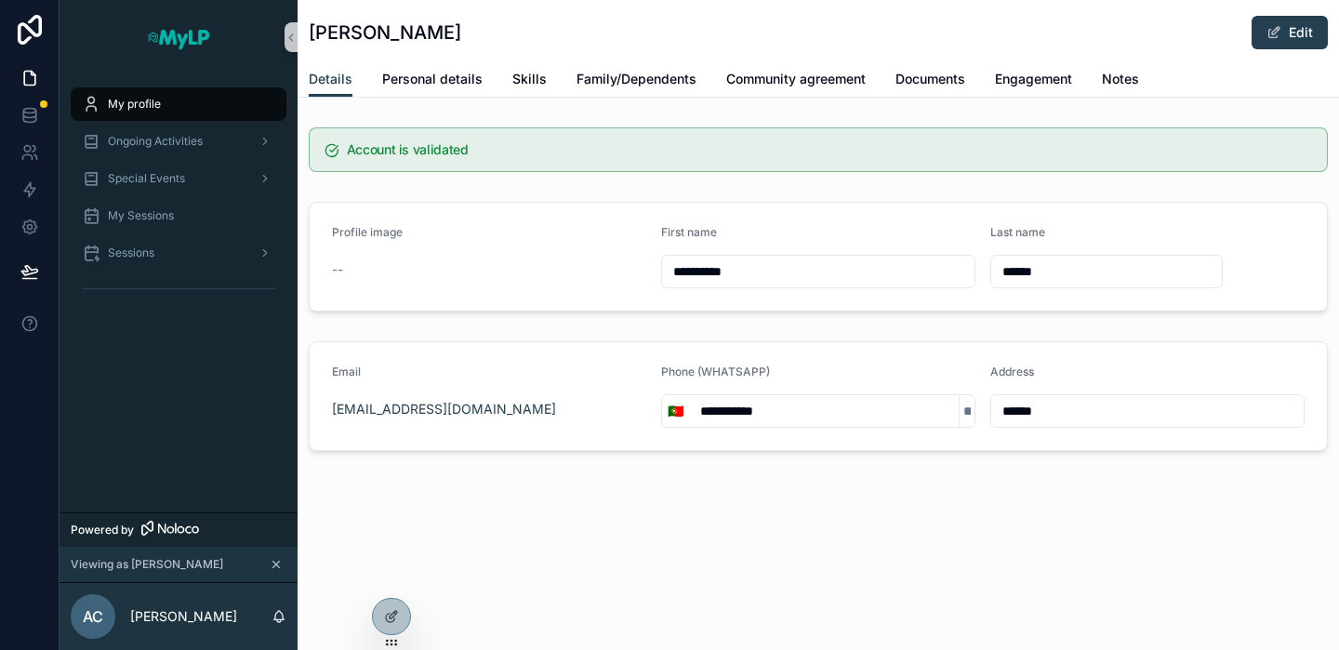
click at [796, 424] on div "**********" at bounding box center [818, 410] width 314 height 33
click at [803, 408] on input "**********" at bounding box center [824, 411] width 270 height 26
